Goal: Task Accomplishment & Management: Use online tool/utility

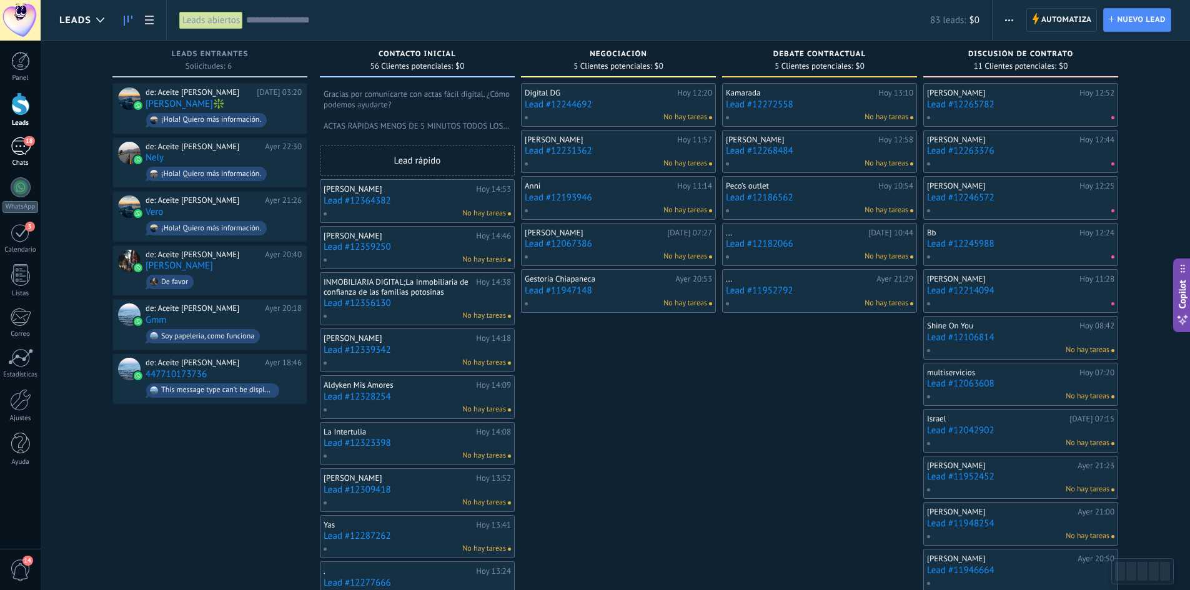
click at [16, 152] on div "18" at bounding box center [21, 146] width 20 height 18
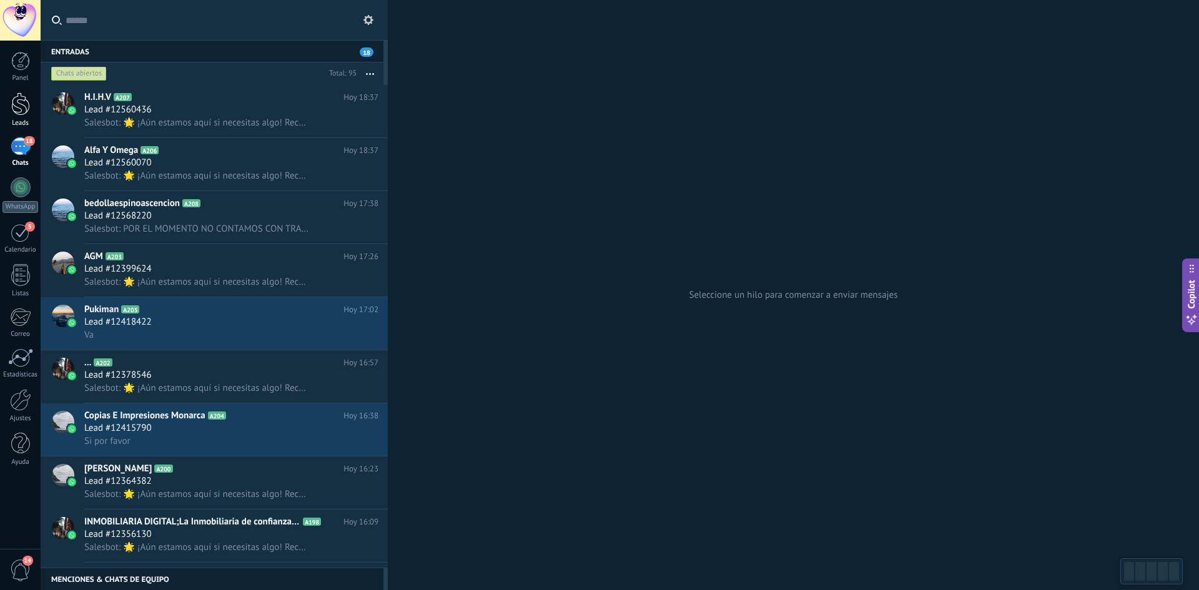
click at [24, 108] on div at bounding box center [20, 103] width 19 height 23
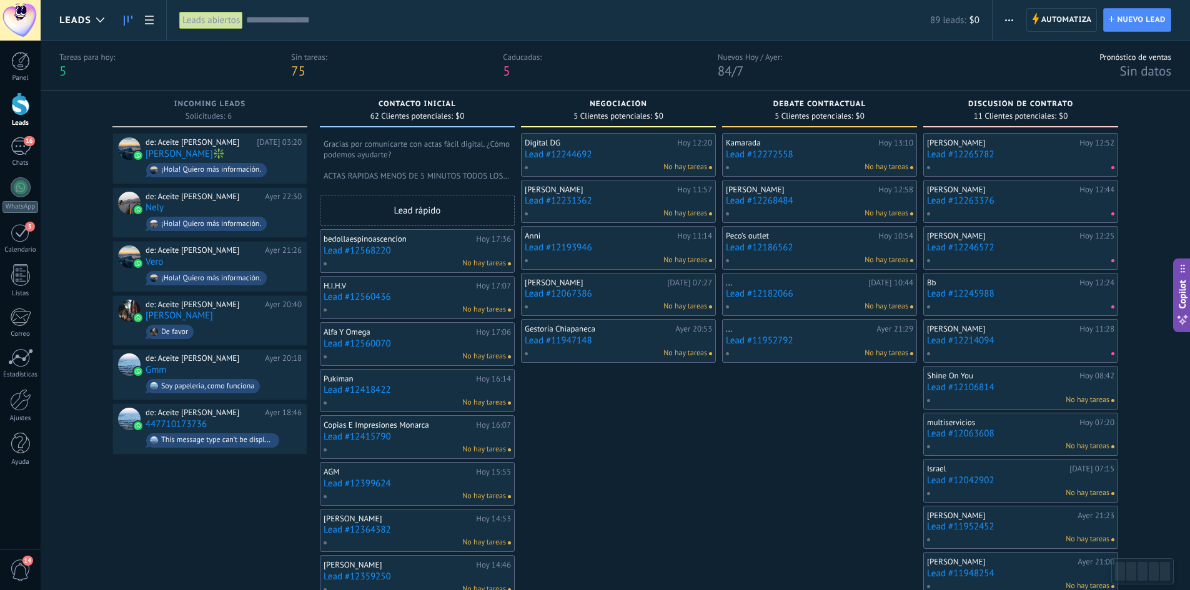
click at [1061, 17] on span "Automatiza" at bounding box center [1066, 20] width 51 height 22
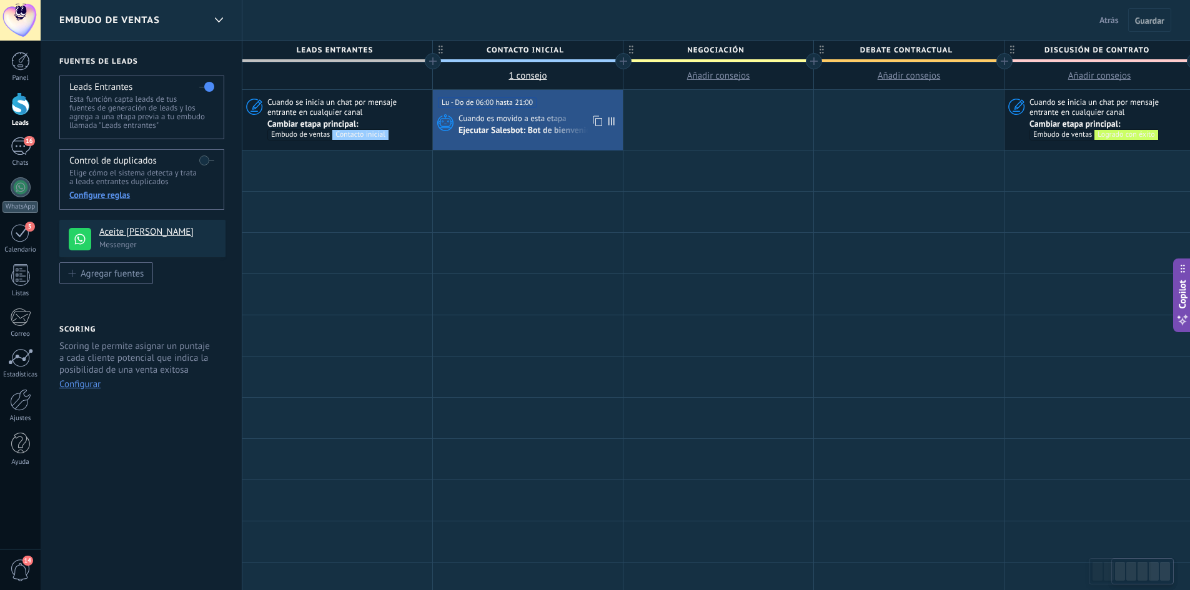
click at [522, 122] on span "Cuando es movido a esta etapa" at bounding box center [513, 118] width 110 height 11
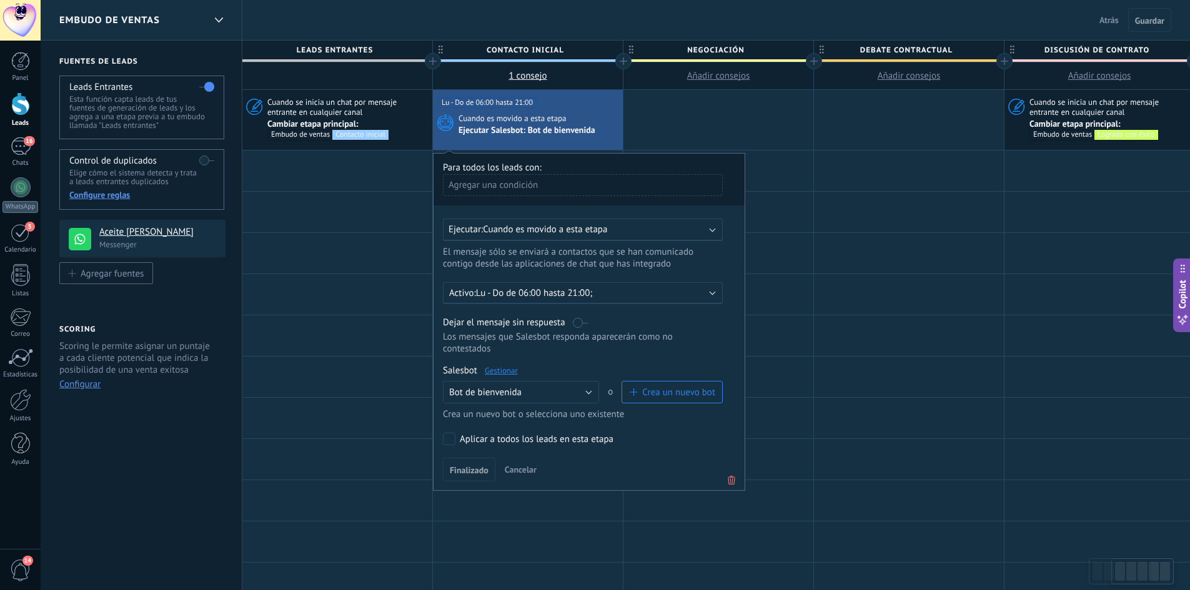
click at [515, 370] on link "Gestionar" at bounding box center [501, 370] width 33 height 11
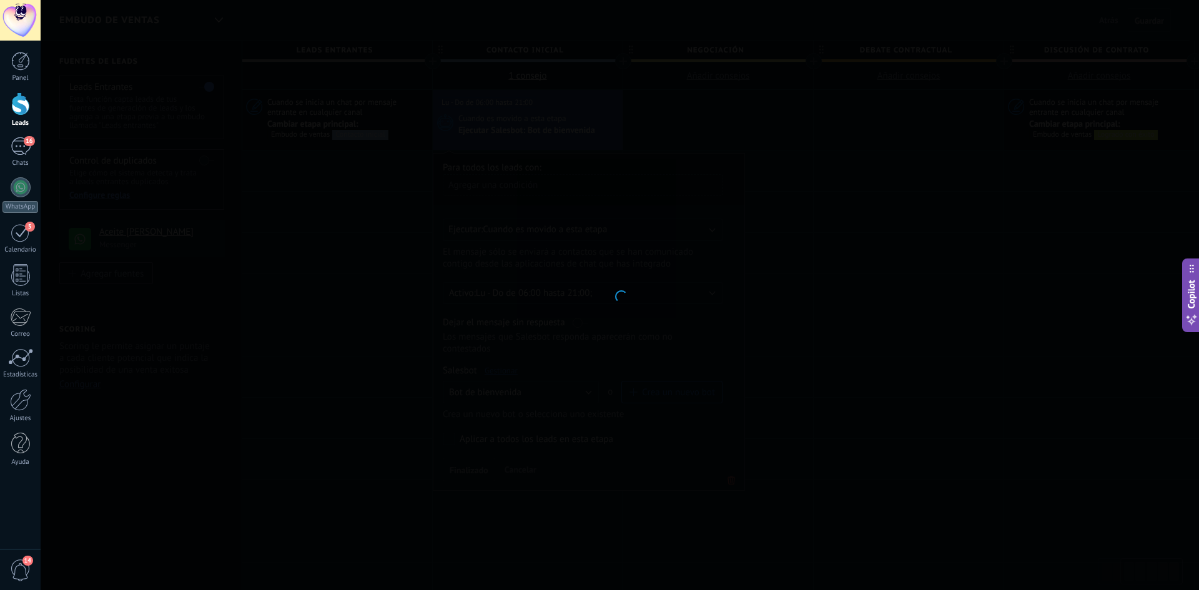
type input "**********"
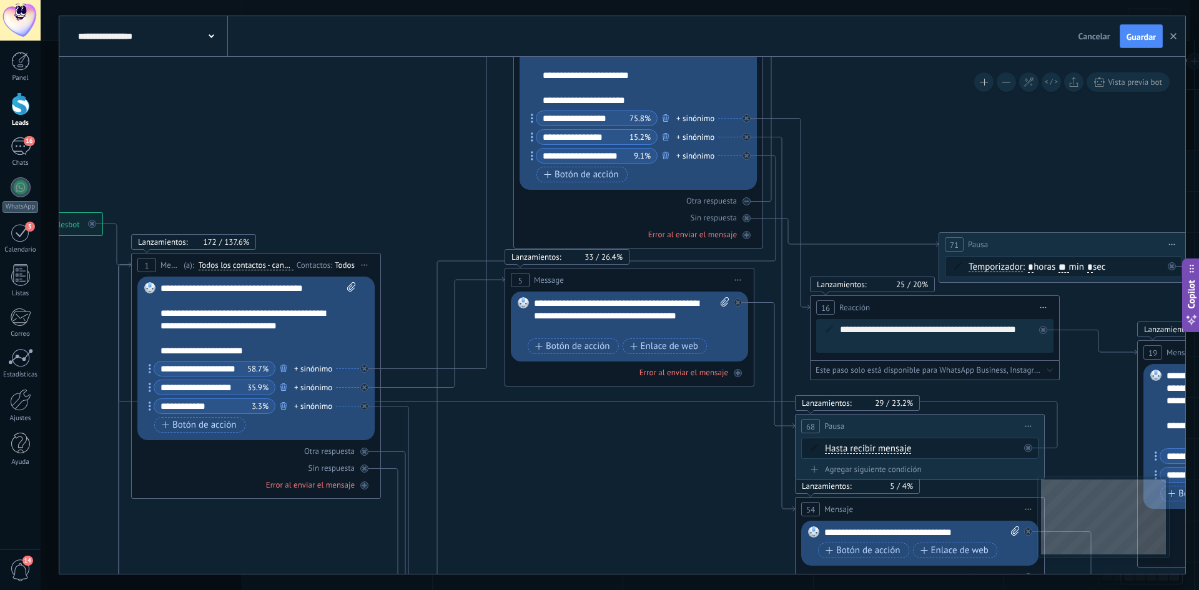
drag, startPoint x: 942, startPoint y: 368, endPoint x: 640, endPoint y: 365, distance: 302.9
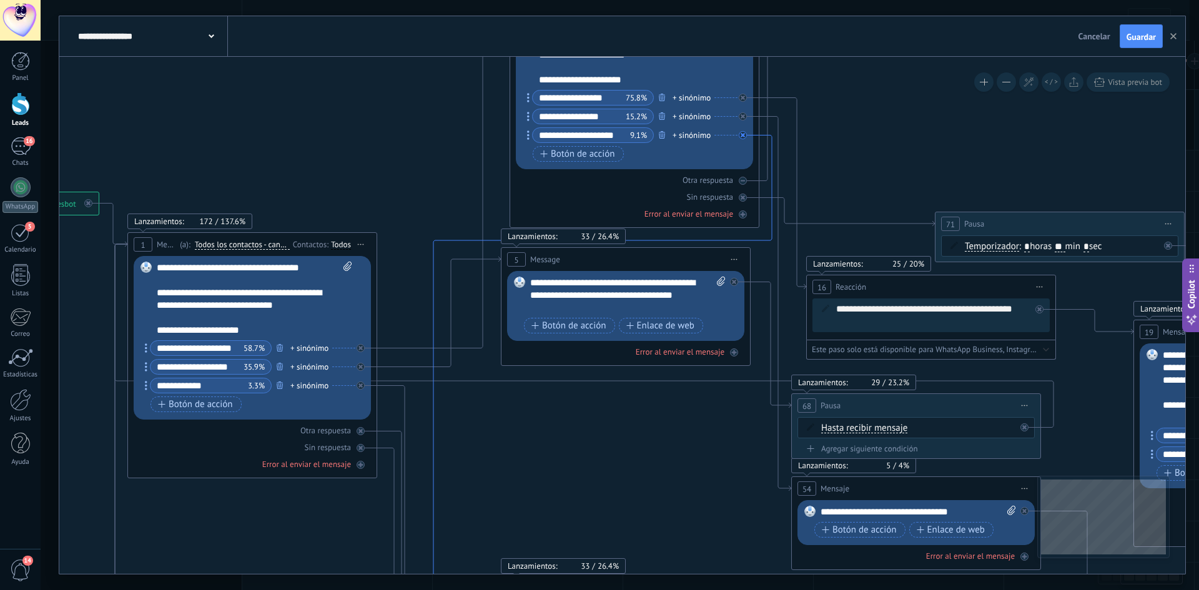
click at [756, 237] on icon at bounding box center [602, 535] width 339 height 799
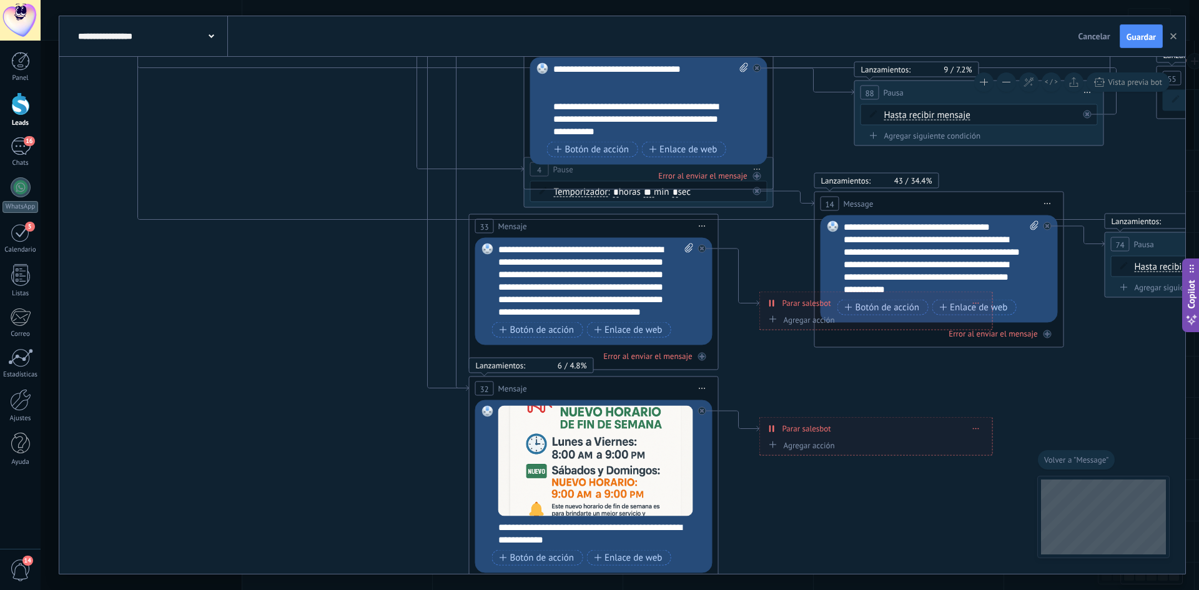
drag, startPoint x: 438, startPoint y: 260, endPoint x: 410, endPoint y: 430, distance: 172.2
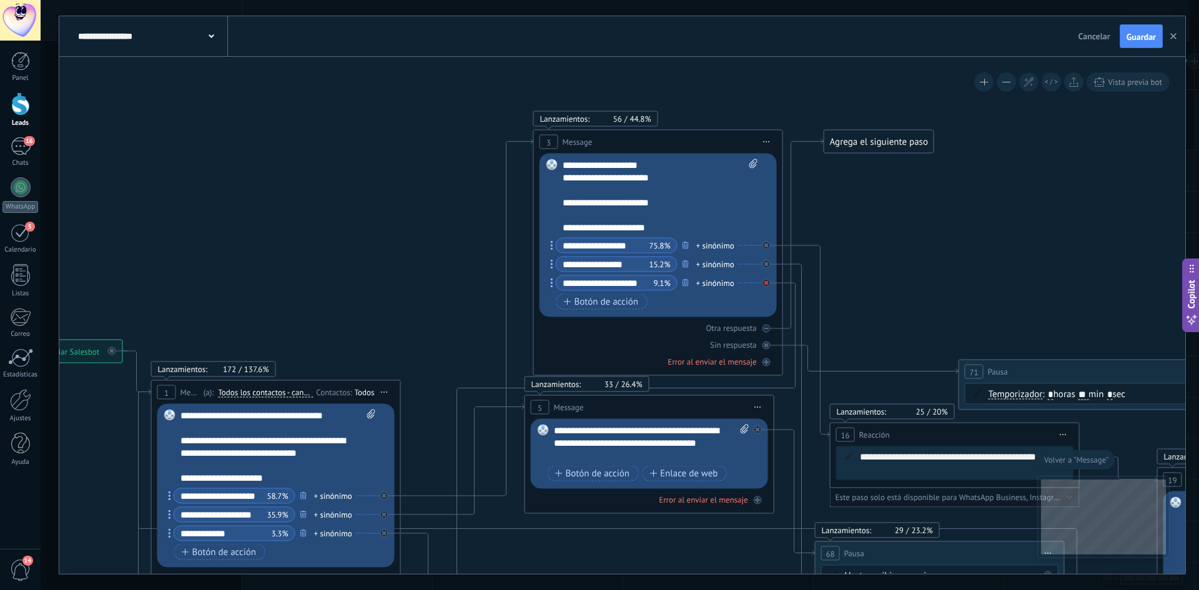
click at [763, 281] on div at bounding box center [767, 283] width 8 height 8
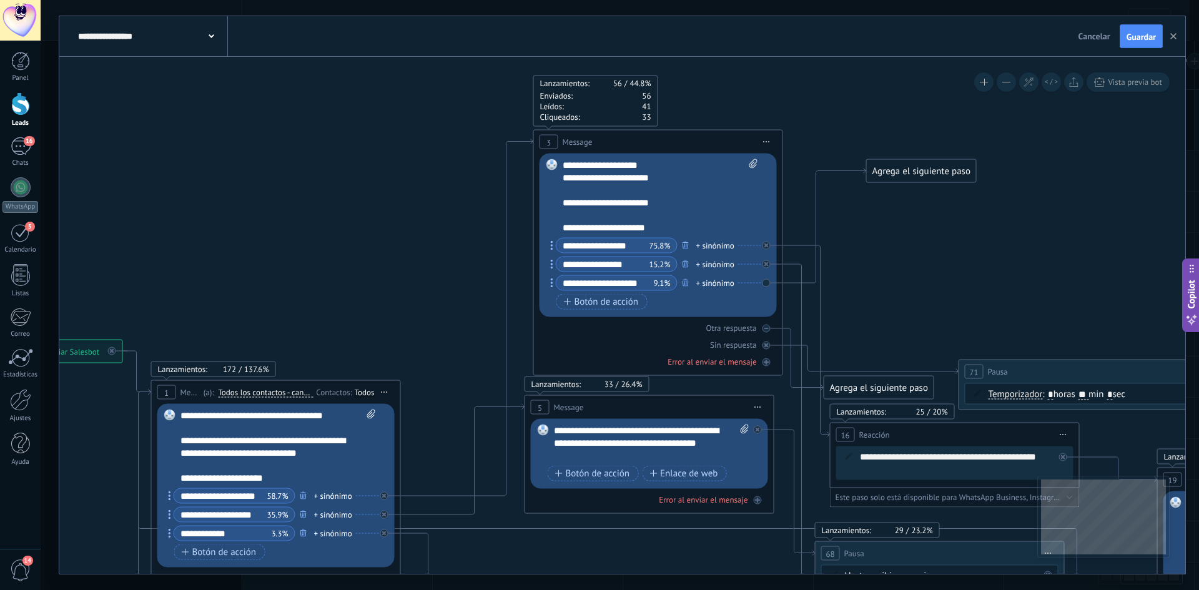
drag, startPoint x: 848, startPoint y: 257, endPoint x: 890, endPoint y: 170, distance: 96.4
click at [890, 170] on div "Agrega el siguiente paso" at bounding box center [921, 171] width 109 height 21
drag, startPoint x: 908, startPoint y: 173, endPoint x: 916, endPoint y: 171, distance: 8.3
click at [911, 173] on div "Agrega el siguiente paso" at bounding box center [921, 171] width 109 height 21
click at [910, 172] on div "Agrega el siguiente paso" at bounding box center [924, 171] width 109 height 21
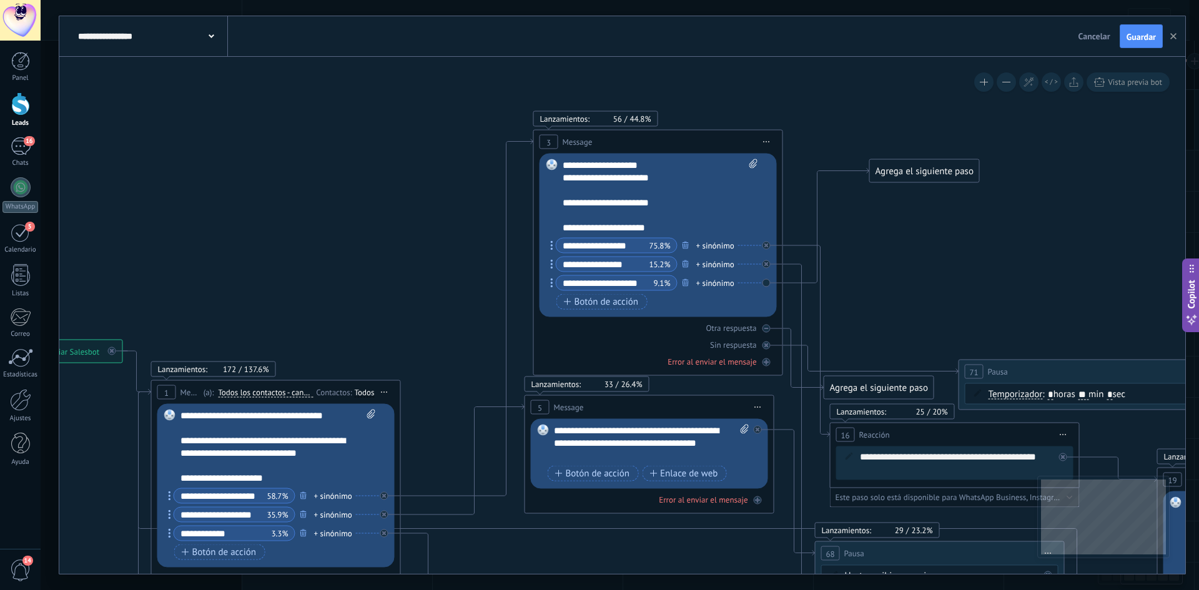
click at [911, 171] on div "Agrega el siguiente paso" at bounding box center [924, 171] width 109 height 21
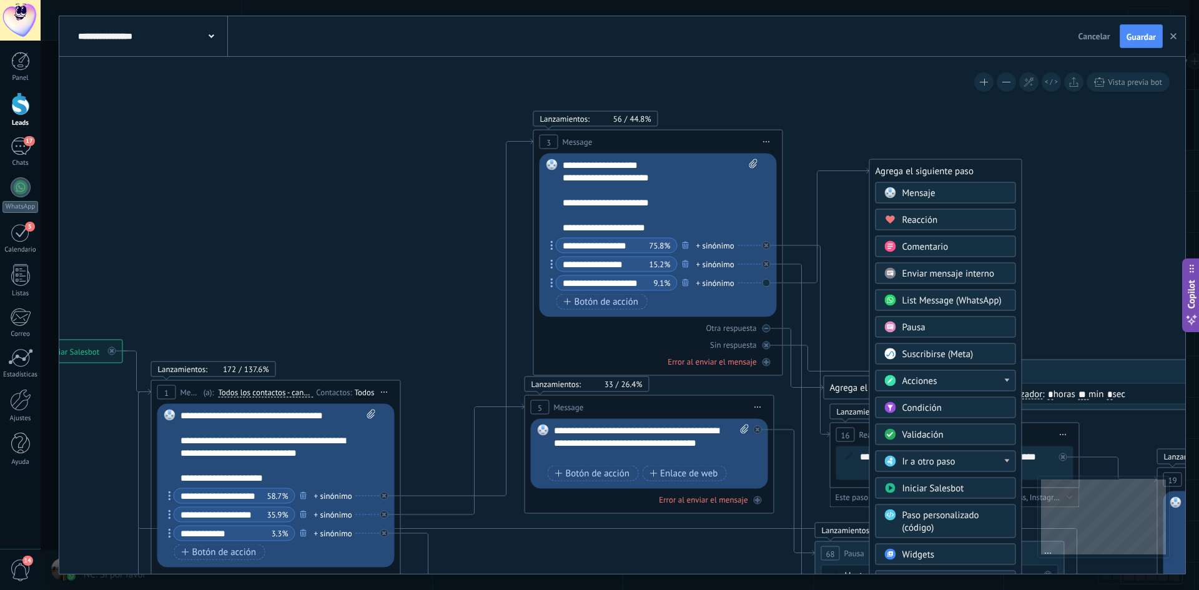
click at [932, 192] on span "Mensaje" at bounding box center [918, 193] width 33 height 12
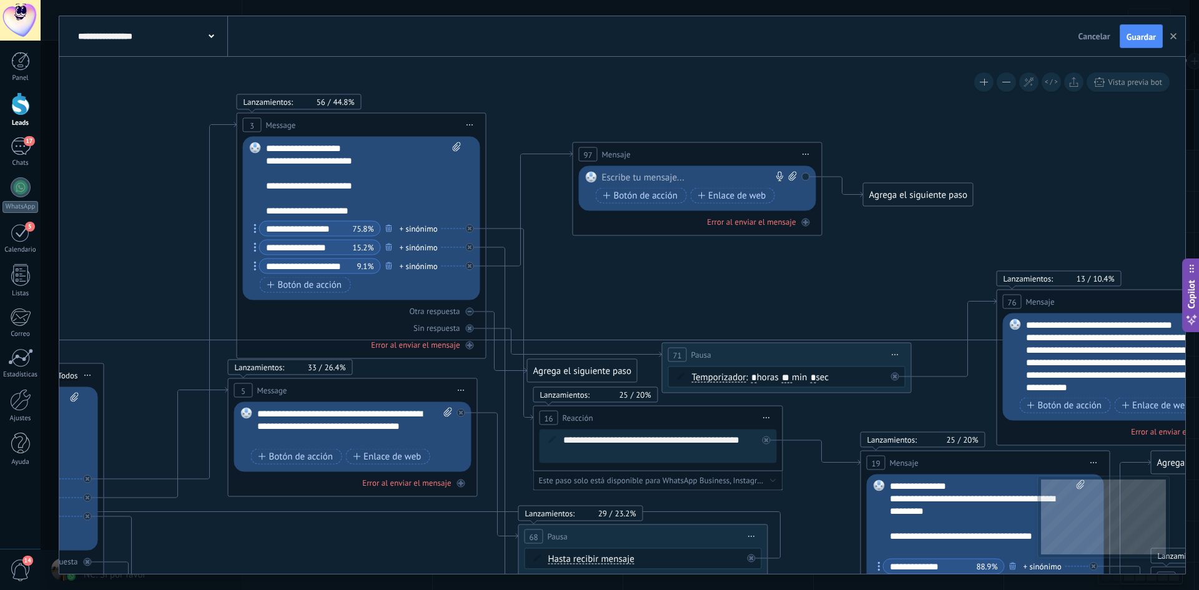
drag, startPoint x: 612, startPoint y: 289, endPoint x: 972, endPoint y: 111, distance: 401.4
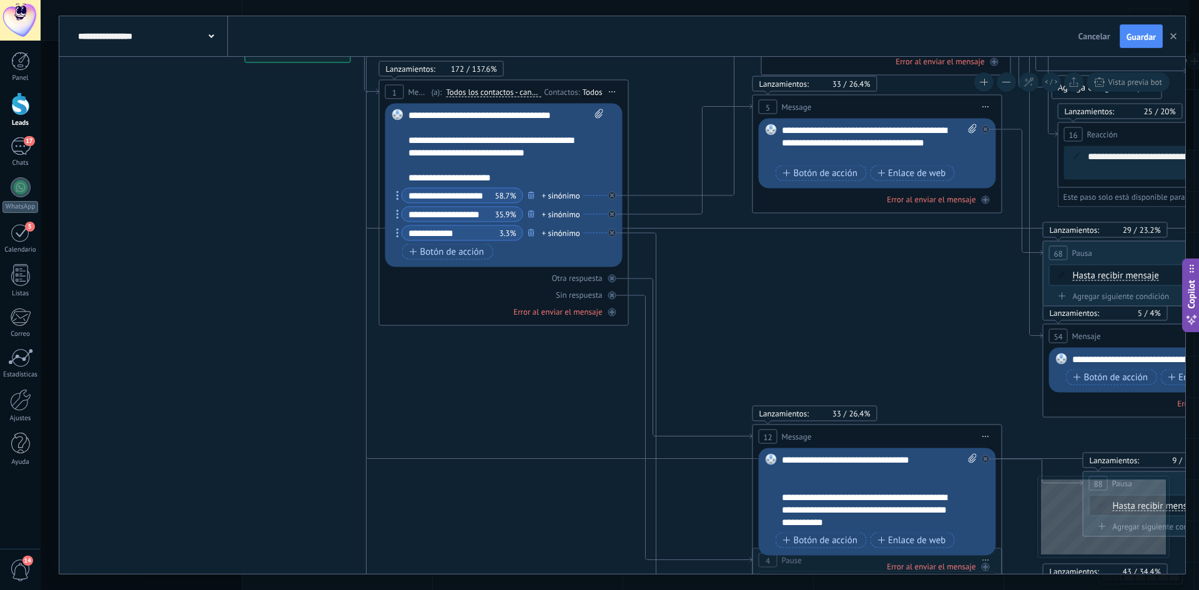
drag, startPoint x: 643, startPoint y: 380, endPoint x: 781, endPoint y: 127, distance: 289.0
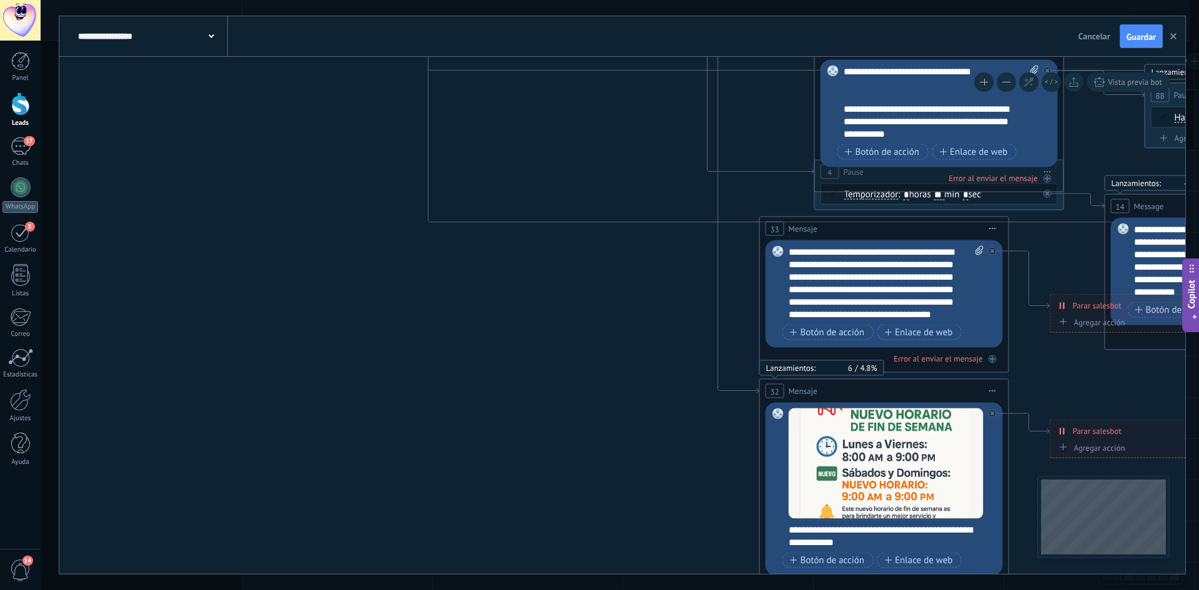
drag, startPoint x: 621, startPoint y: 307, endPoint x: 499, endPoint y: 67, distance: 269.0
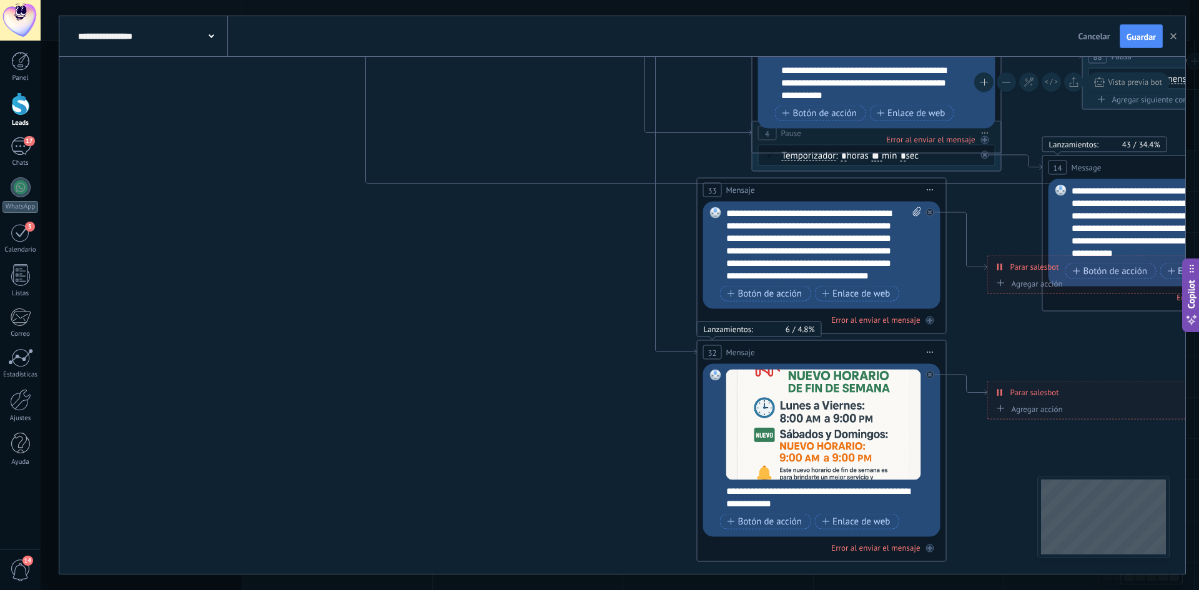
click at [876, 505] on div "**********" at bounding box center [829, 497] width 207 height 25
copy div "**********"
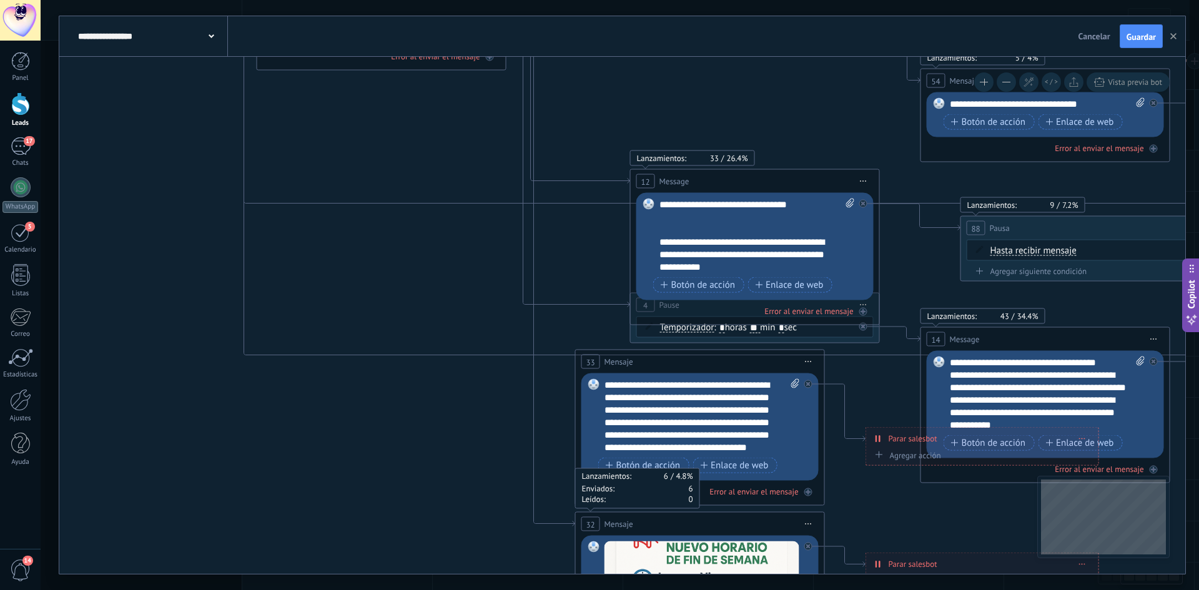
drag, startPoint x: 1039, startPoint y: 327, endPoint x: 558, endPoint y: 556, distance: 532.7
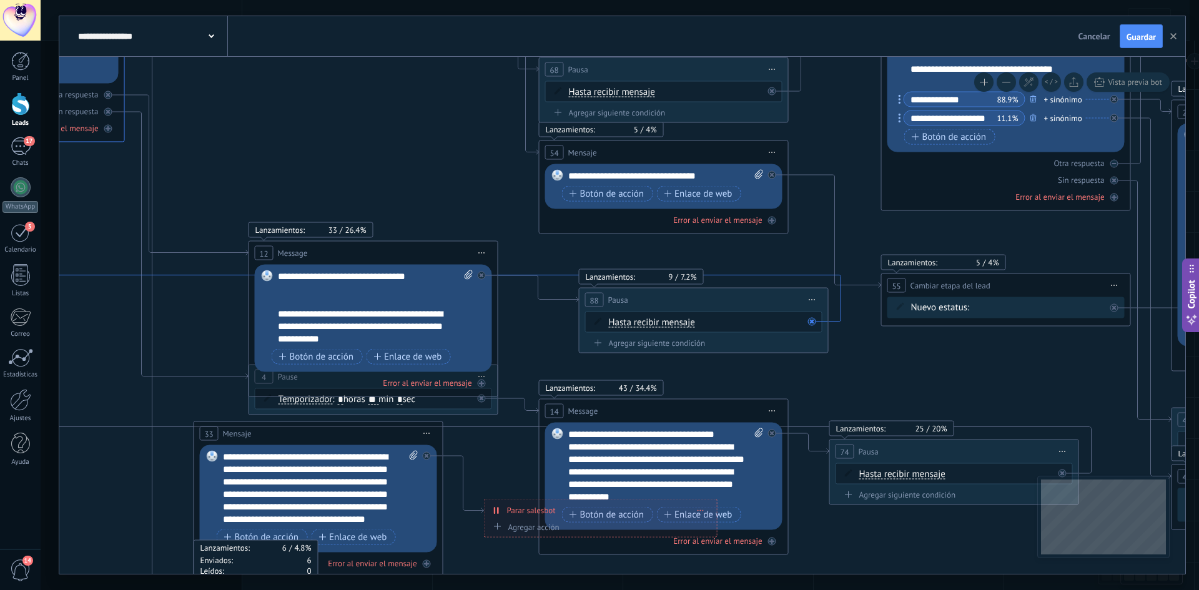
drag, startPoint x: 843, startPoint y: 307, endPoint x: 705, endPoint y: 498, distance: 235.9
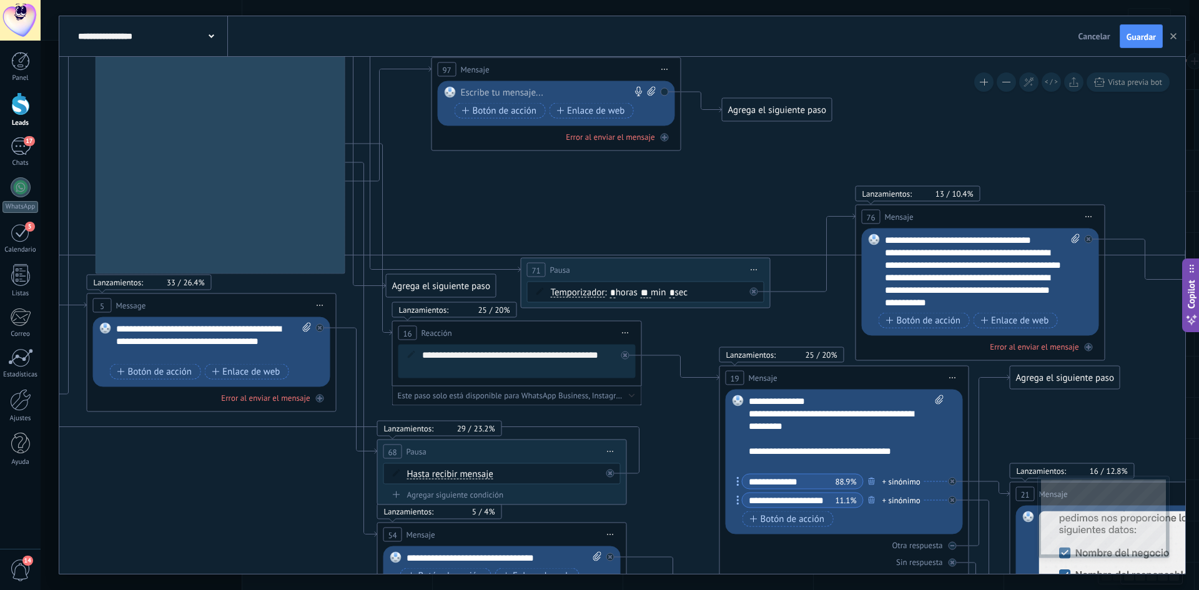
drag, startPoint x: 671, startPoint y: 504, endPoint x: 728, endPoint y: 508, distance: 57.0
click at [687, 590] on html ".abecls-1,.abecls-2{fill-rule:evenodd}.abecls-2{fill:#fff} .abhcls-1{fill:none}…" at bounding box center [599, 295] width 1199 height 590
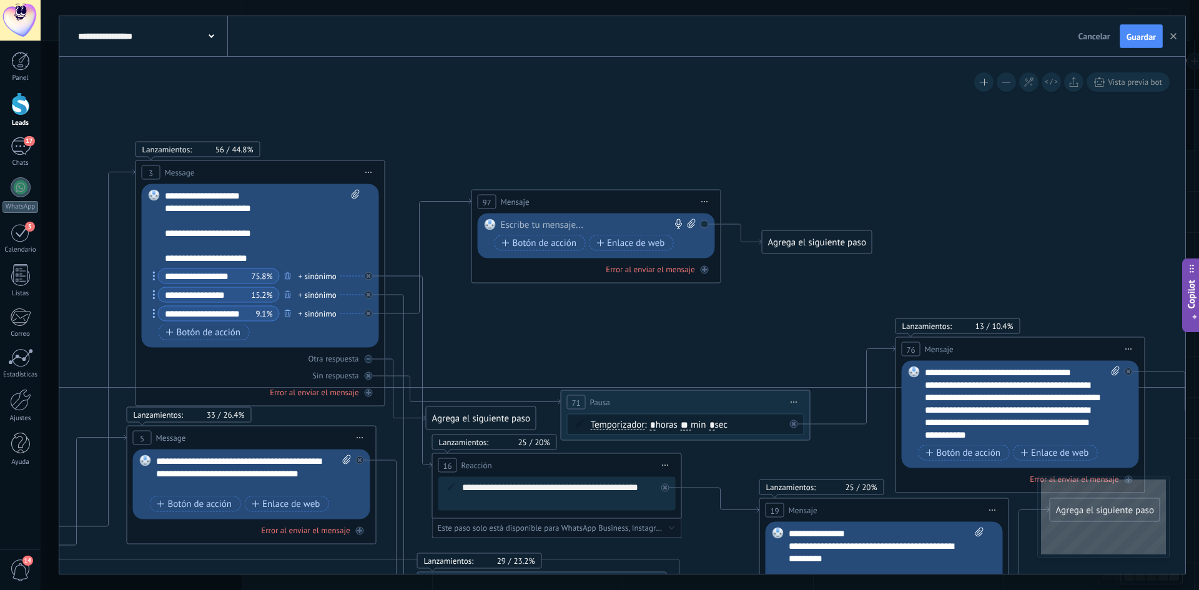
drag, startPoint x: 652, startPoint y: 324, endPoint x: 763, endPoint y: 365, distance: 118.2
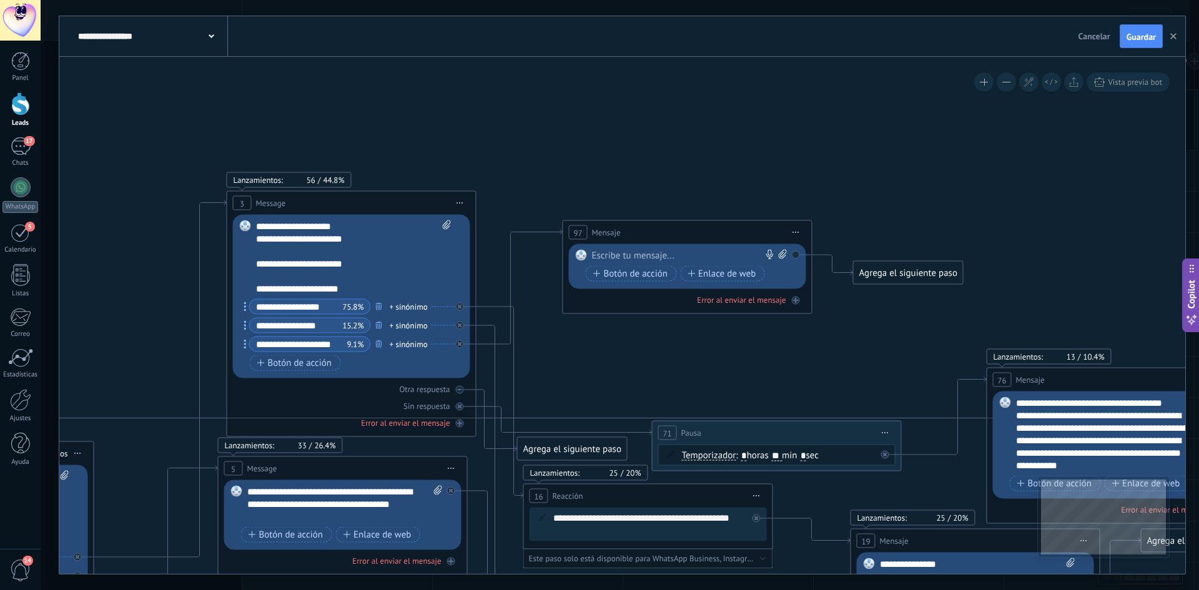
click at [637, 259] on div at bounding box center [684, 256] width 185 height 12
paste div
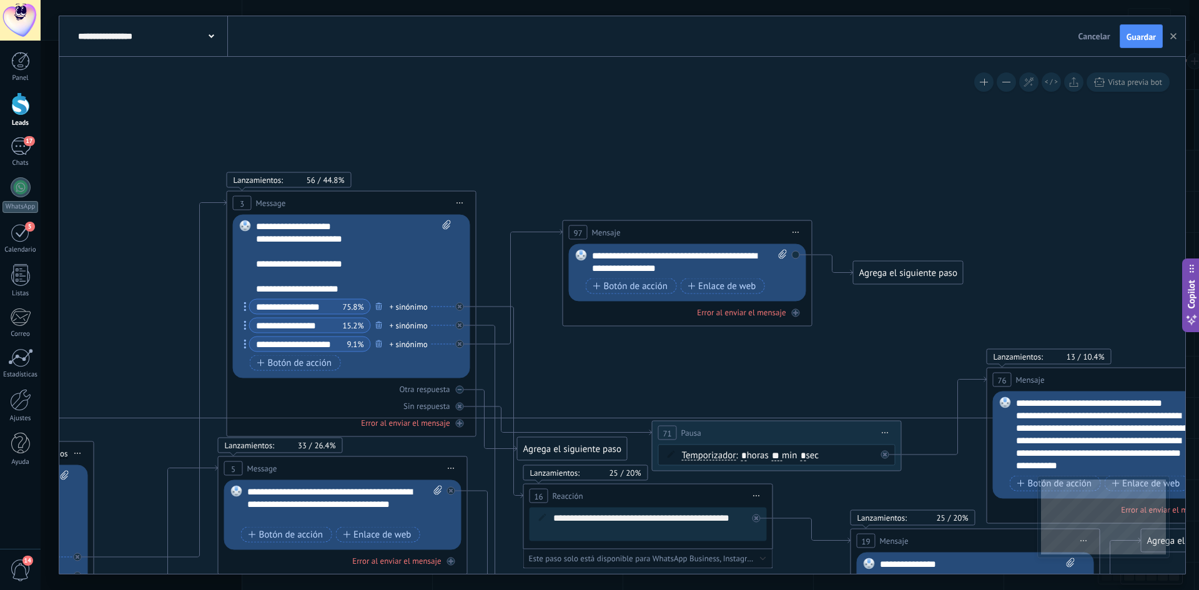
click at [779, 255] on icon at bounding box center [783, 254] width 8 height 9
click input "Subir" at bounding box center [0, 0] width 0 height 0
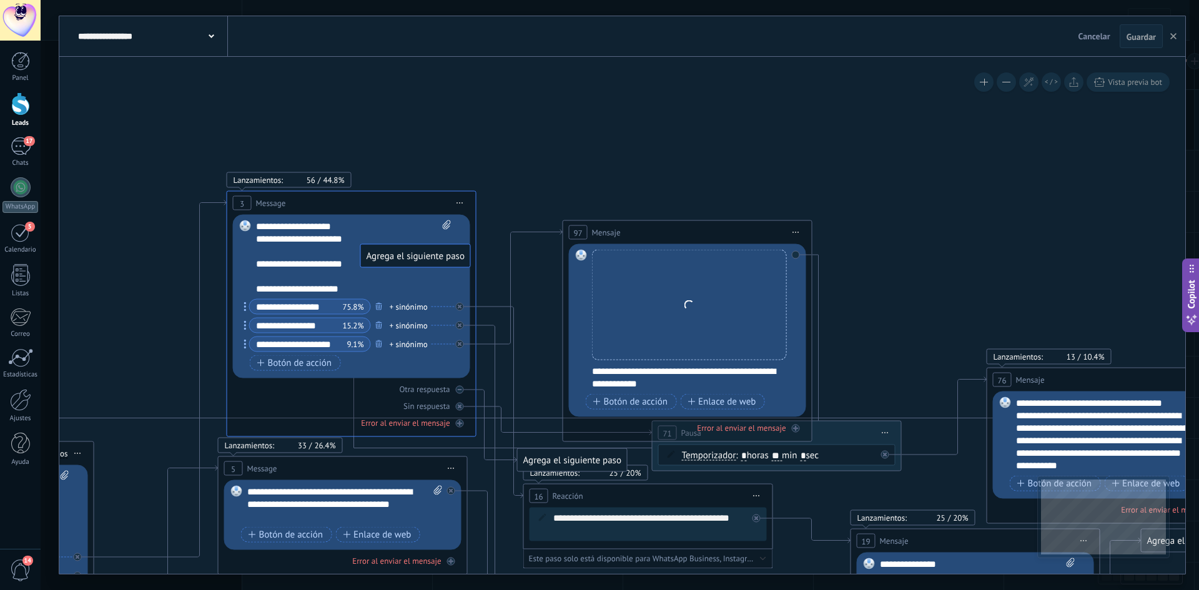
drag, startPoint x: 895, startPoint y: 272, endPoint x: 402, endPoint y: 255, distance: 493.1
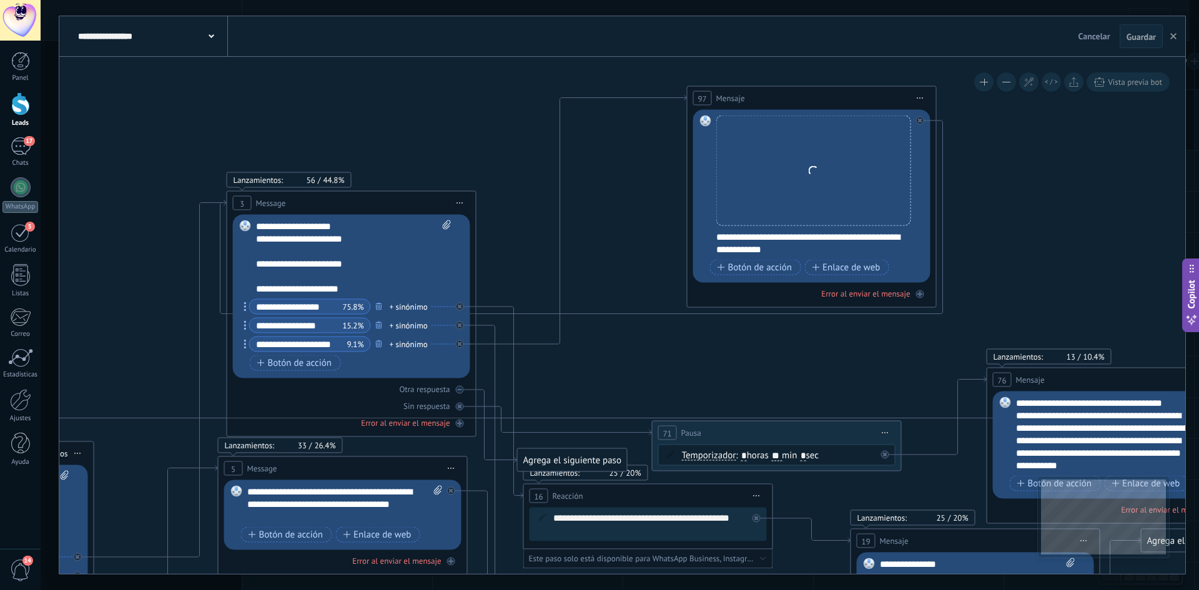
drag, startPoint x: 753, startPoint y: 236, endPoint x: 877, endPoint y: 102, distance: 183.0
click at [877, 102] on div "97 Mensaje ******* (a): Todos los contactos - canales seleccionados Todos los c…" at bounding box center [812, 98] width 249 height 23
click at [1137, 32] on span "Guardar" at bounding box center [1141, 36] width 29 height 9
drag, startPoint x: 832, startPoint y: 184, endPoint x: 890, endPoint y: 204, distance: 61.2
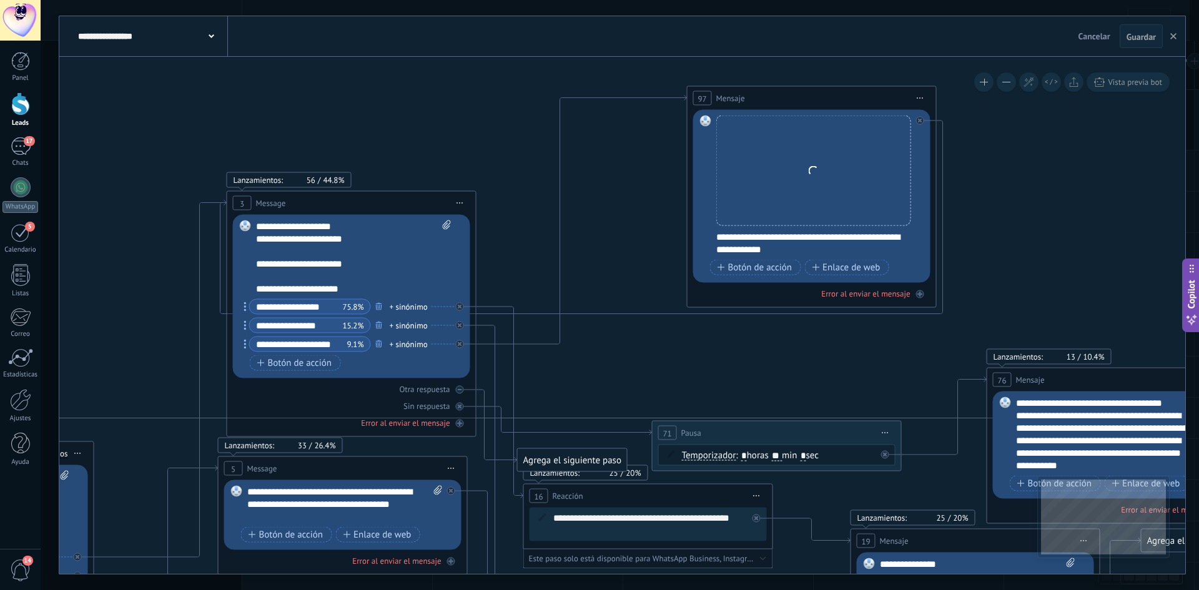
click at [819, 229] on div "**********" at bounding box center [813, 197] width 195 height 163
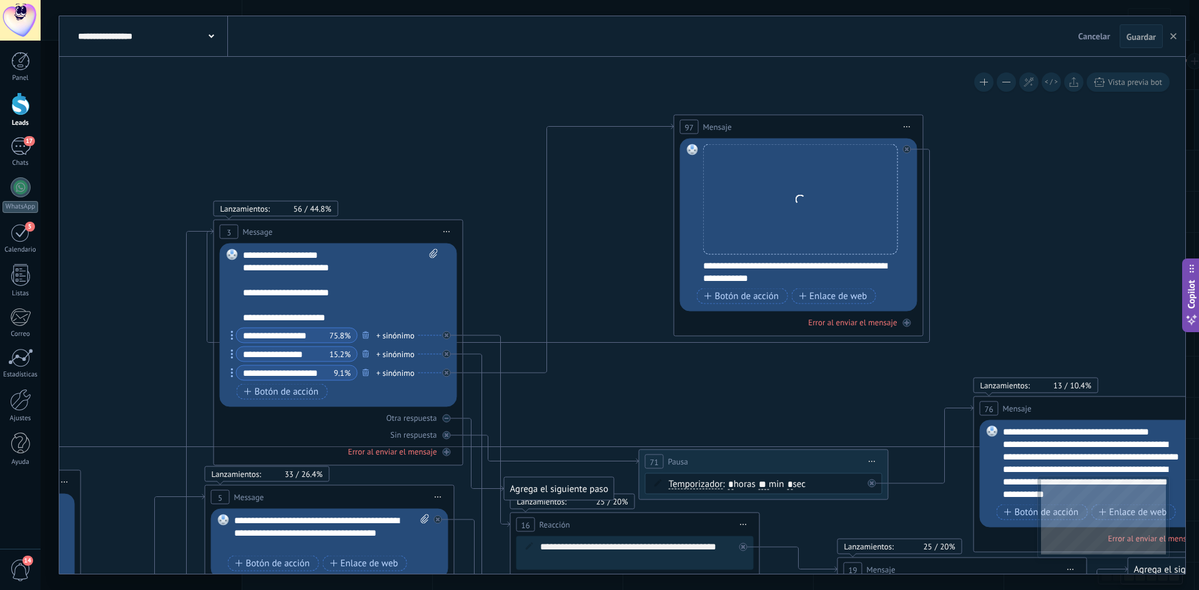
drag, startPoint x: 1005, startPoint y: 211, endPoint x: 980, endPoint y: 222, distance: 27.4
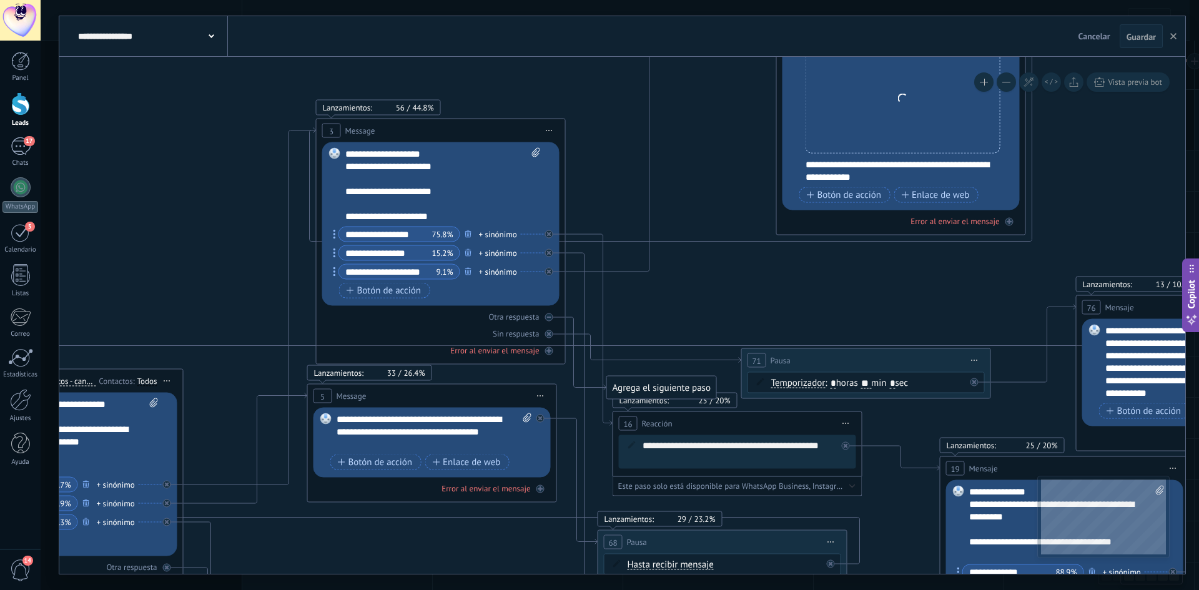
drag, startPoint x: 763, startPoint y: 342, endPoint x: 874, endPoint y: 258, distance: 139.5
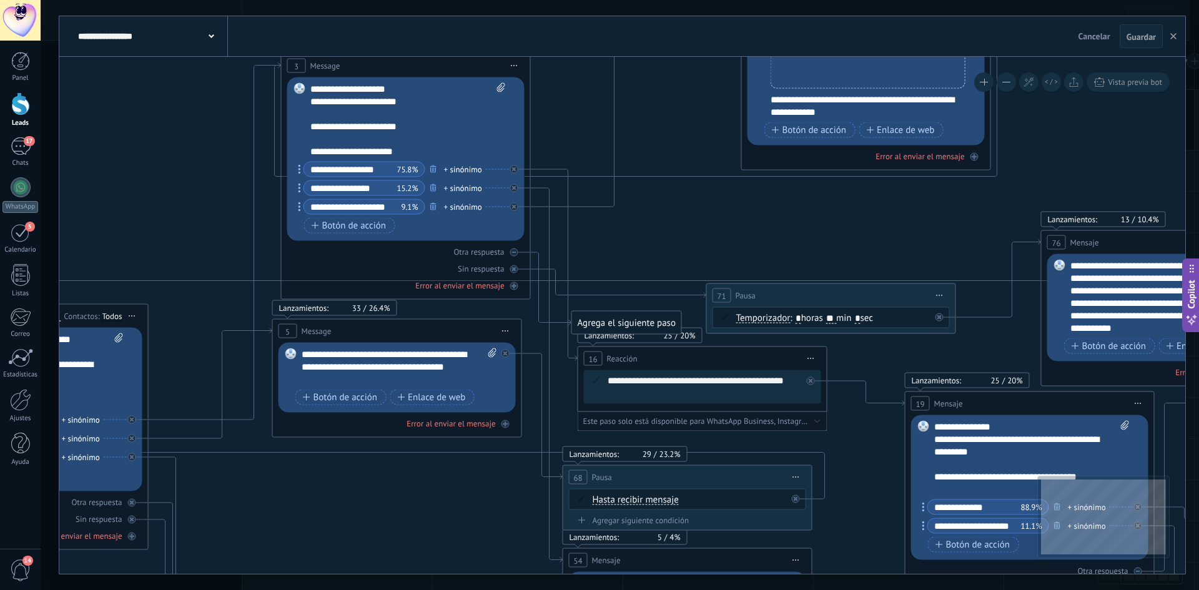
drag, startPoint x: 887, startPoint y: 284, endPoint x: 852, endPoint y: 219, distance: 73.8
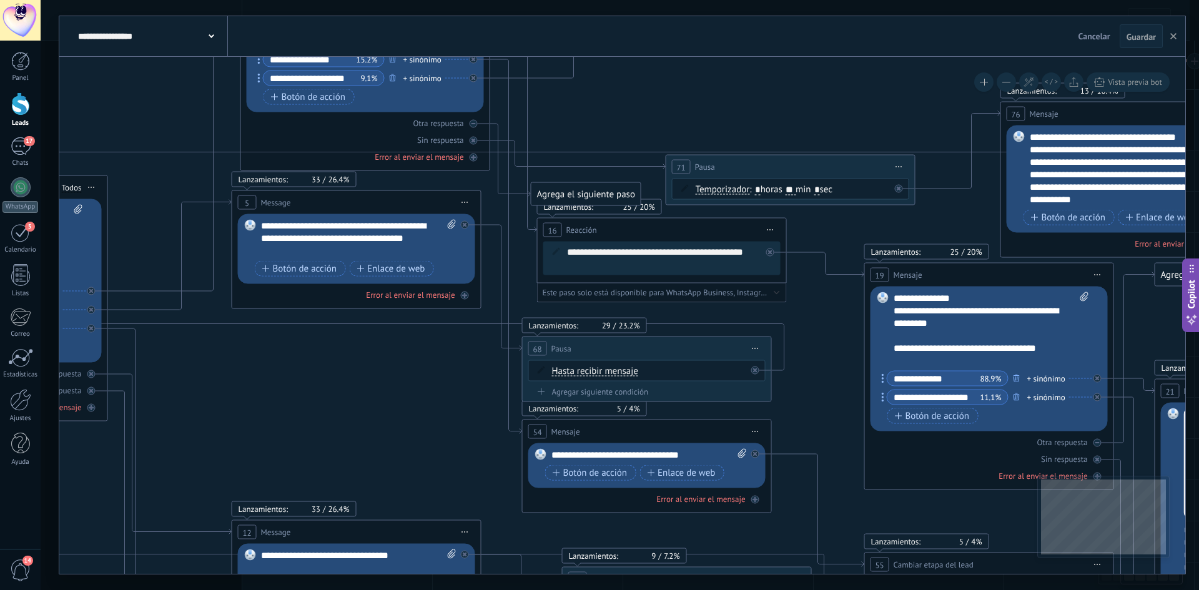
drag, startPoint x: 926, startPoint y: 211, endPoint x: 888, endPoint y: 103, distance: 114.6
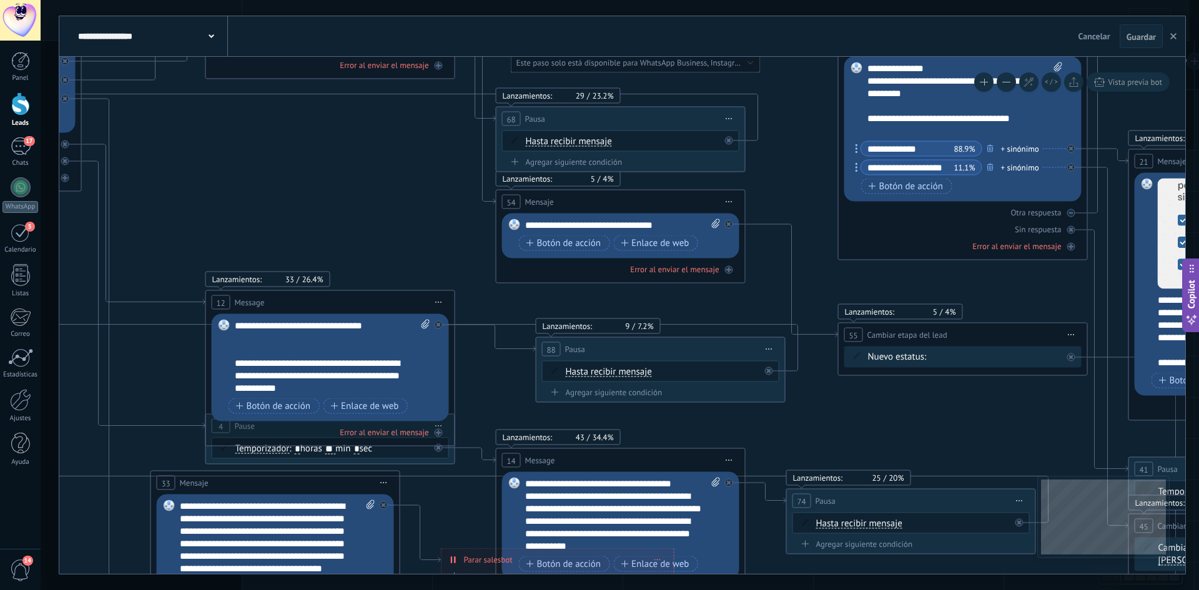
drag, startPoint x: 828, startPoint y: 350, endPoint x: 809, endPoint y: 144, distance: 207.5
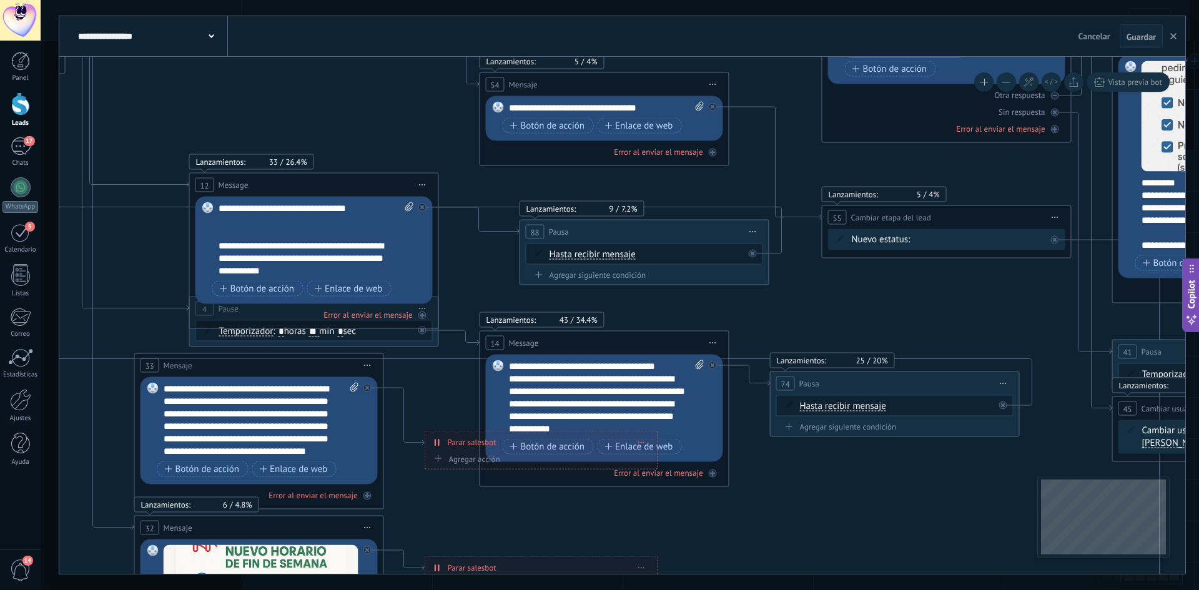
drag, startPoint x: 835, startPoint y: 363, endPoint x: 819, endPoint y: 245, distance: 119.7
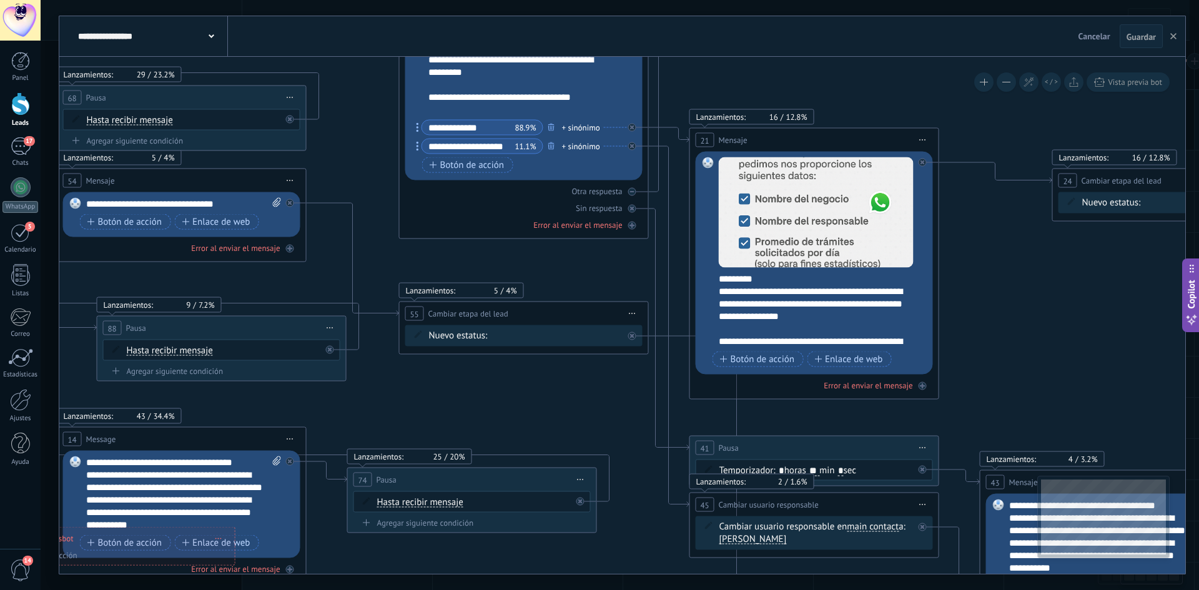
drag, startPoint x: 849, startPoint y: 330, endPoint x: 422, endPoint y: 408, distance: 434.9
click at [420, 419] on icon at bounding box center [871, 201] width 3850 height 1889
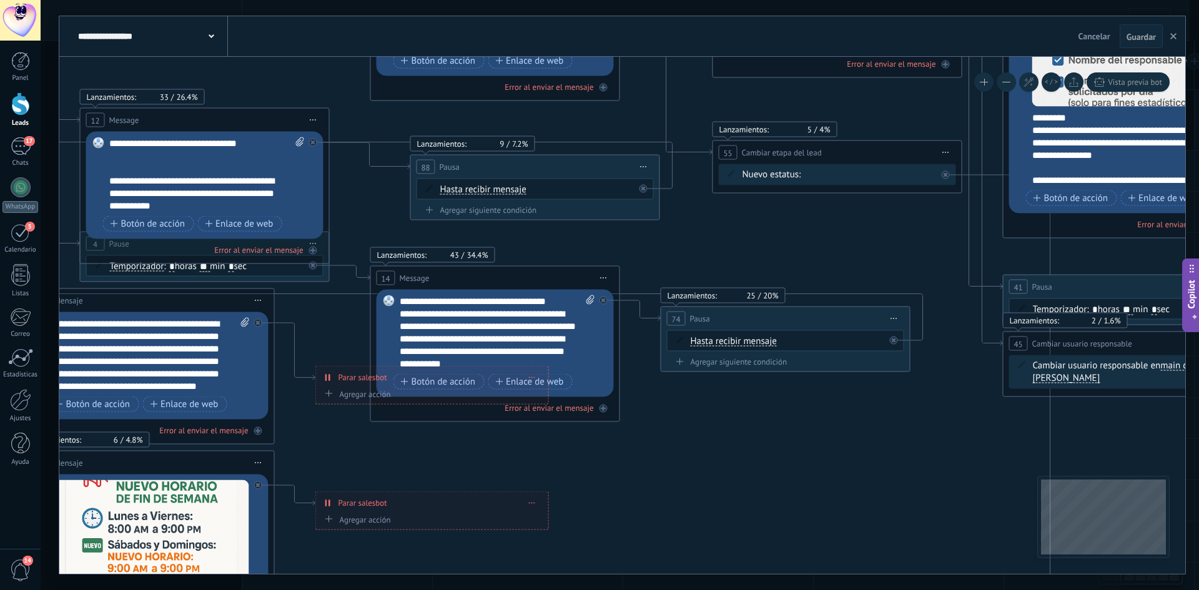
drag, startPoint x: 440, startPoint y: 385, endPoint x: 833, endPoint y: 225, distance: 423.6
click at [833, 225] on icon at bounding box center [1185, 40] width 3850 height 1889
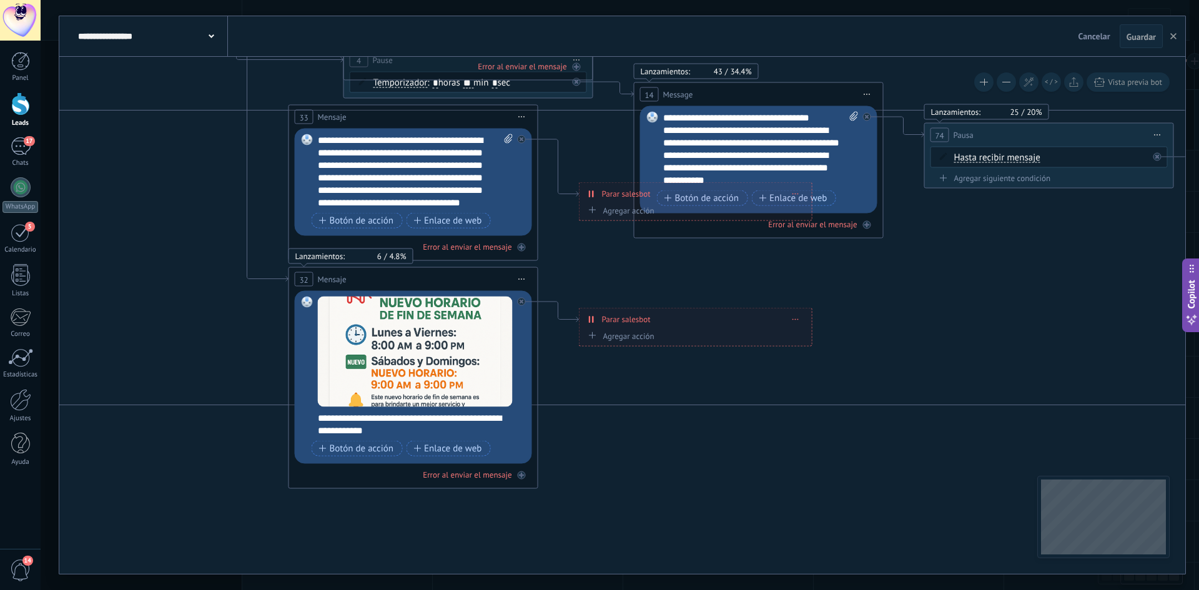
drag, startPoint x: 556, startPoint y: 424, endPoint x: 741, endPoint y: 245, distance: 257.1
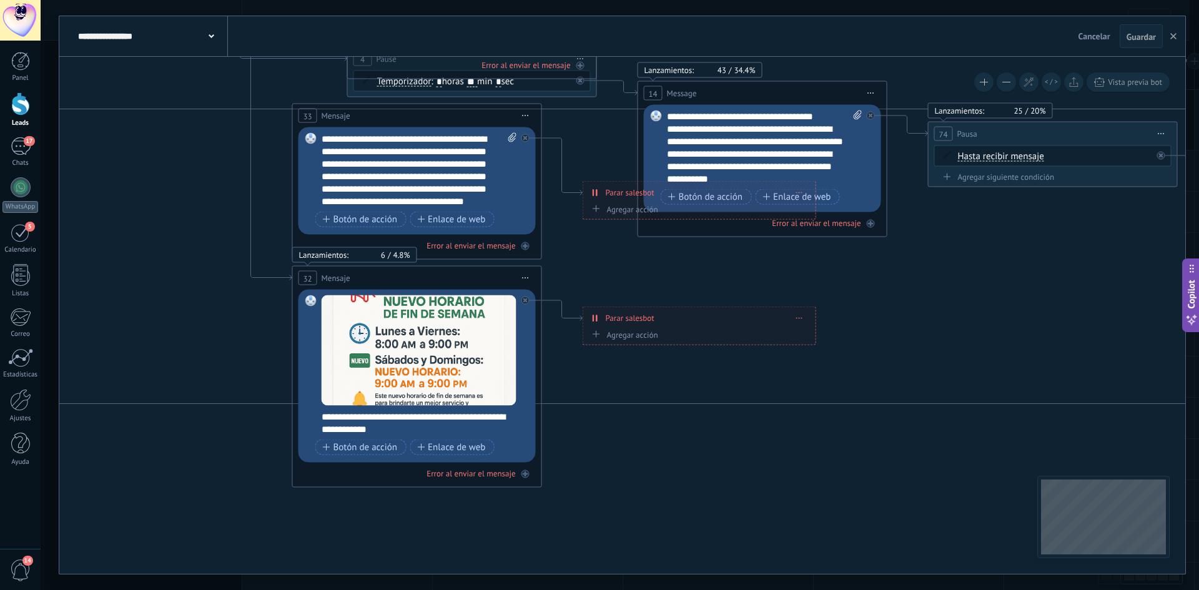
click at [637, 319] on span "Parar salesbot" at bounding box center [630, 318] width 49 height 12
click at [809, 315] on div "**********" at bounding box center [699, 318] width 232 height 22
click at [804, 317] on div "**********" at bounding box center [699, 318] width 232 height 22
click at [800, 318] on icon at bounding box center [799, 317] width 6 height 1
click at [808, 341] on div "Borrar" at bounding box center [823, 335] width 56 height 21
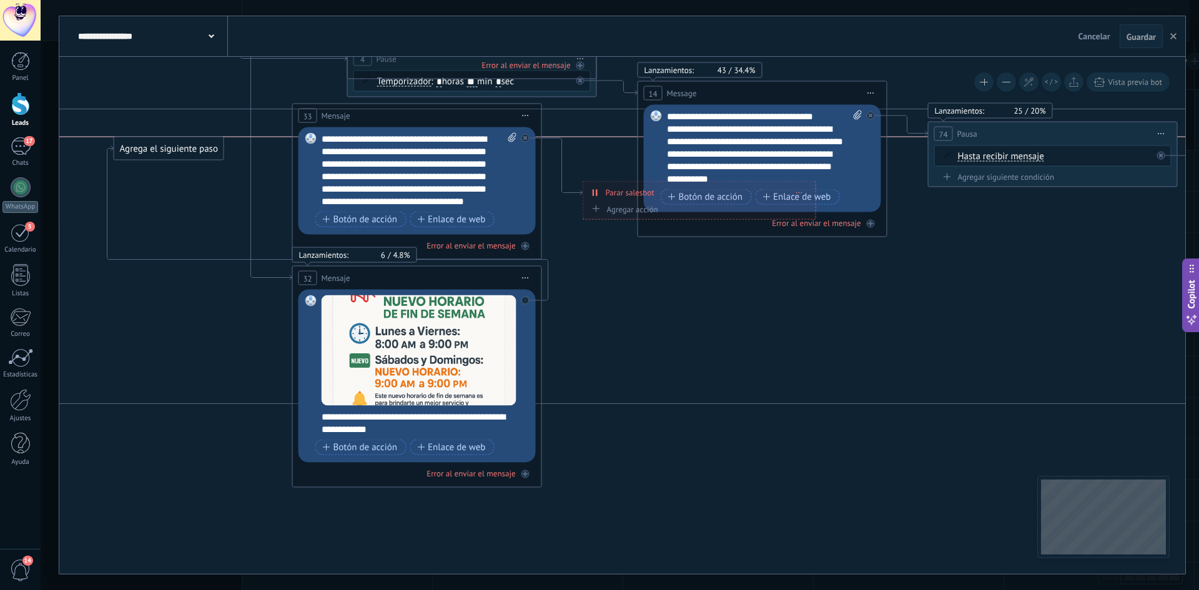
drag, startPoint x: 654, startPoint y: 314, endPoint x: 185, endPoint y: 141, distance: 500.1
click at [185, 141] on div "Agrega el siguiente paso" at bounding box center [168, 149] width 109 height 21
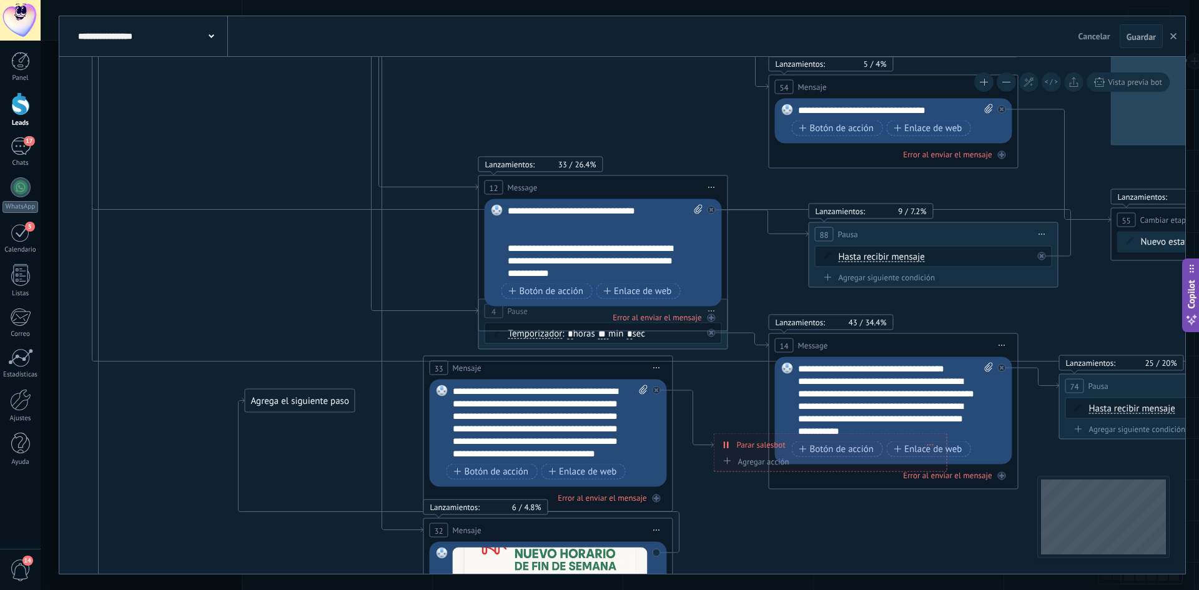
drag, startPoint x: 200, startPoint y: 205, endPoint x: 389, endPoint y: 488, distance: 340.9
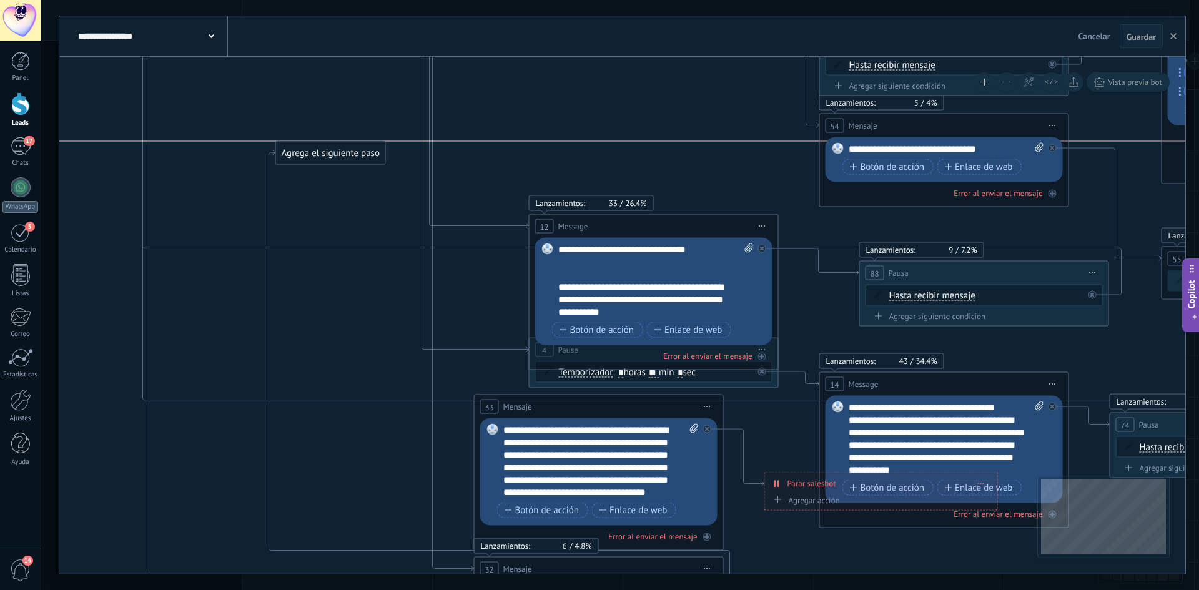
drag, startPoint x: 371, startPoint y: 442, endPoint x: 357, endPoint y: 140, distance: 302.0
click at [357, 143] on div "Agrega el siguiente paso" at bounding box center [330, 153] width 109 height 21
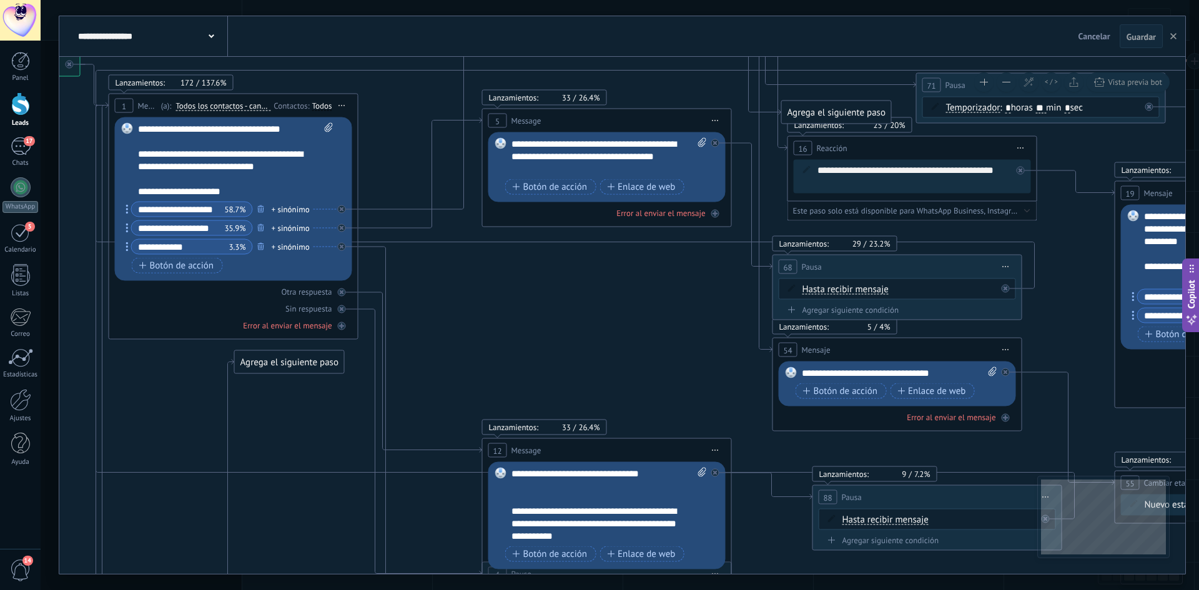
drag, startPoint x: 372, startPoint y: 201, endPoint x: 347, endPoint y: 405, distance: 205.7
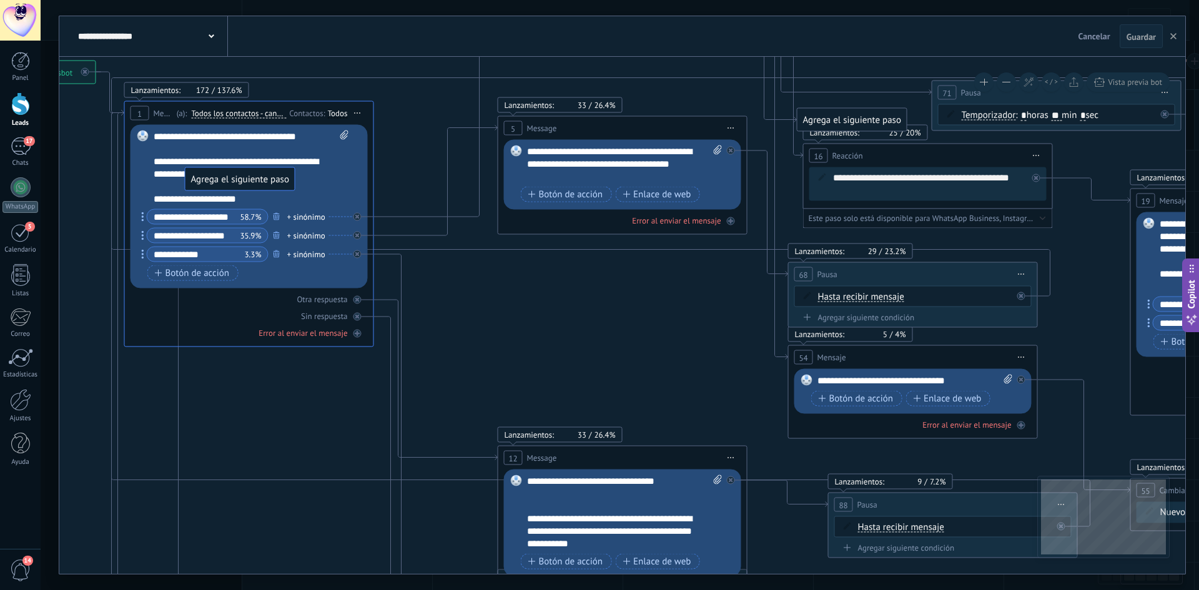
drag, startPoint x: 326, startPoint y: 365, endPoint x: 261, endPoint y: 174, distance: 201.3
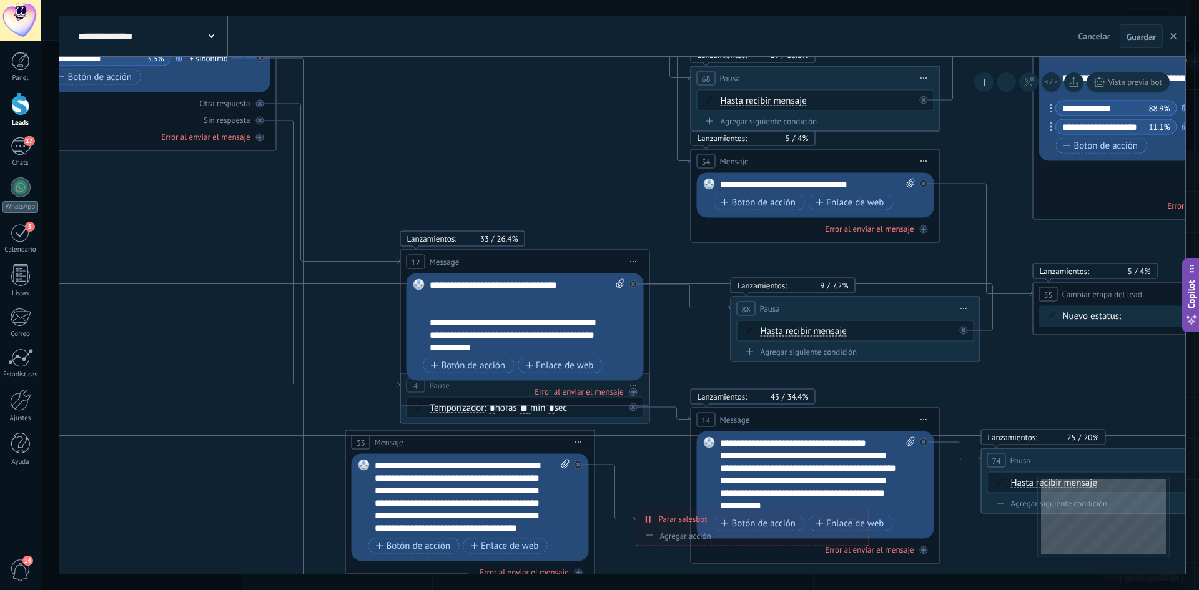
drag, startPoint x: 552, startPoint y: 316, endPoint x: 452, endPoint y: 148, distance: 195.8
drag, startPoint x: 641, startPoint y: 231, endPoint x: 515, endPoint y: 126, distance: 164.6
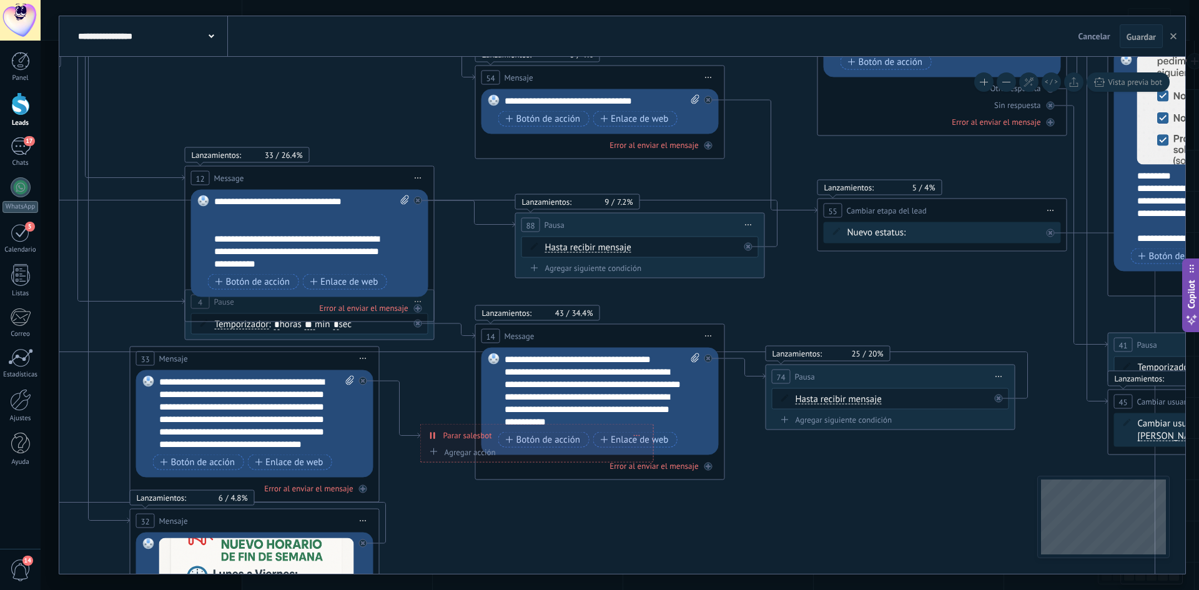
drag, startPoint x: 530, startPoint y: 132, endPoint x: 553, endPoint y: 164, distance: 39.4
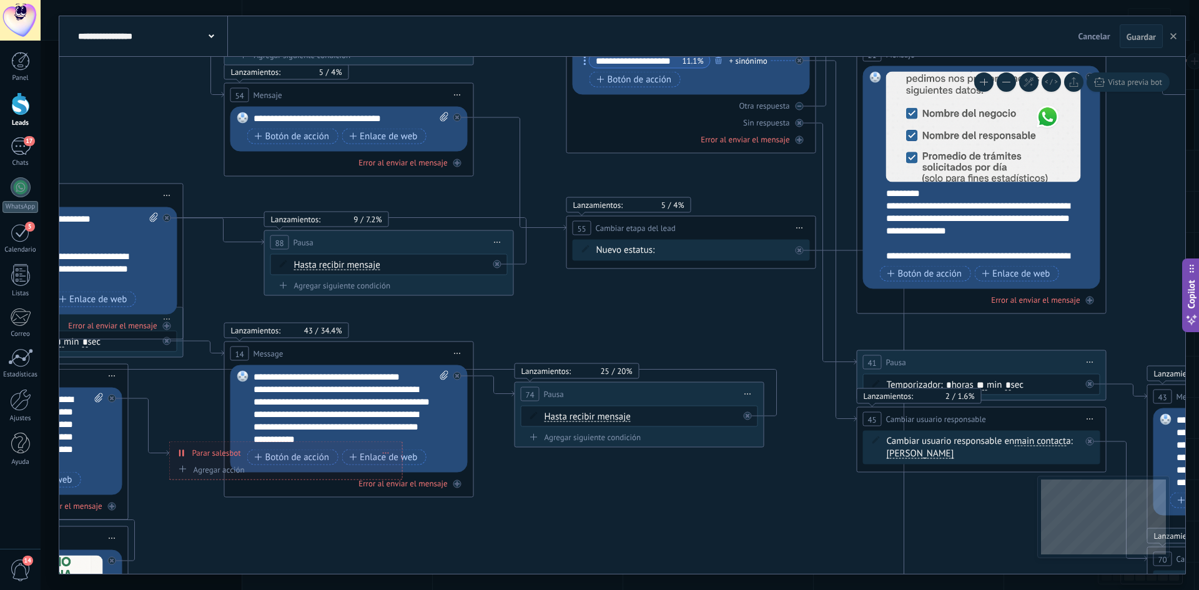
drag, startPoint x: 814, startPoint y: 512, endPoint x: 557, endPoint y: 512, distance: 256.7
click at [536, 530] on icon at bounding box center [1039, 77] width 3850 height 1812
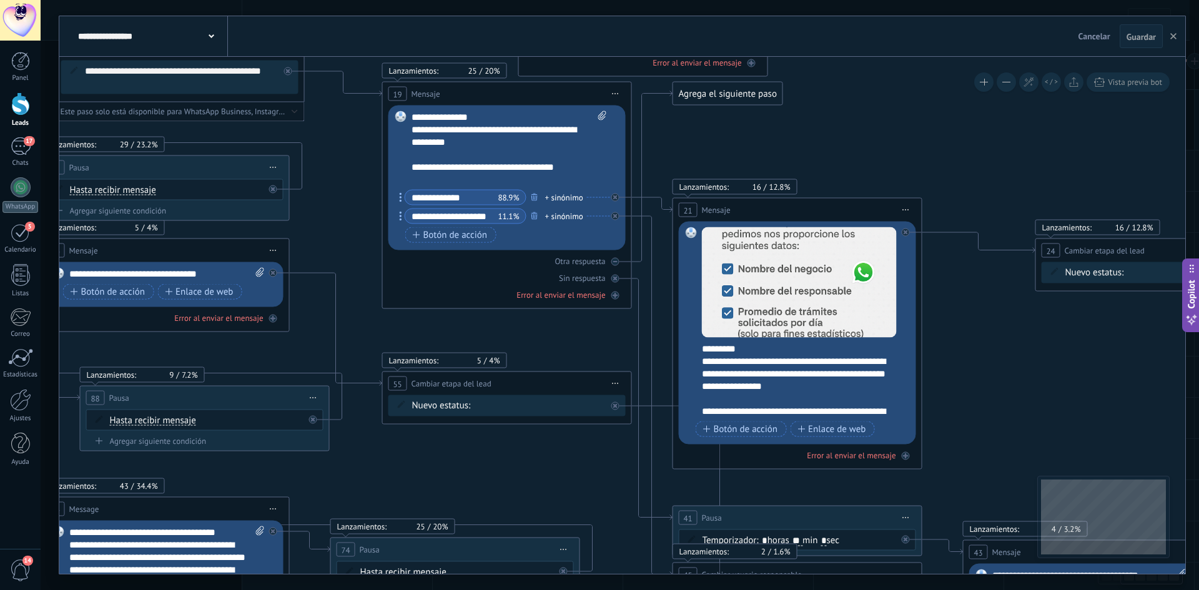
drag, startPoint x: 758, startPoint y: 322, endPoint x: 715, endPoint y: 363, distance: 60.1
click at [600, 472] on icon at bounding box center [855, 233] width 3850 height 1812
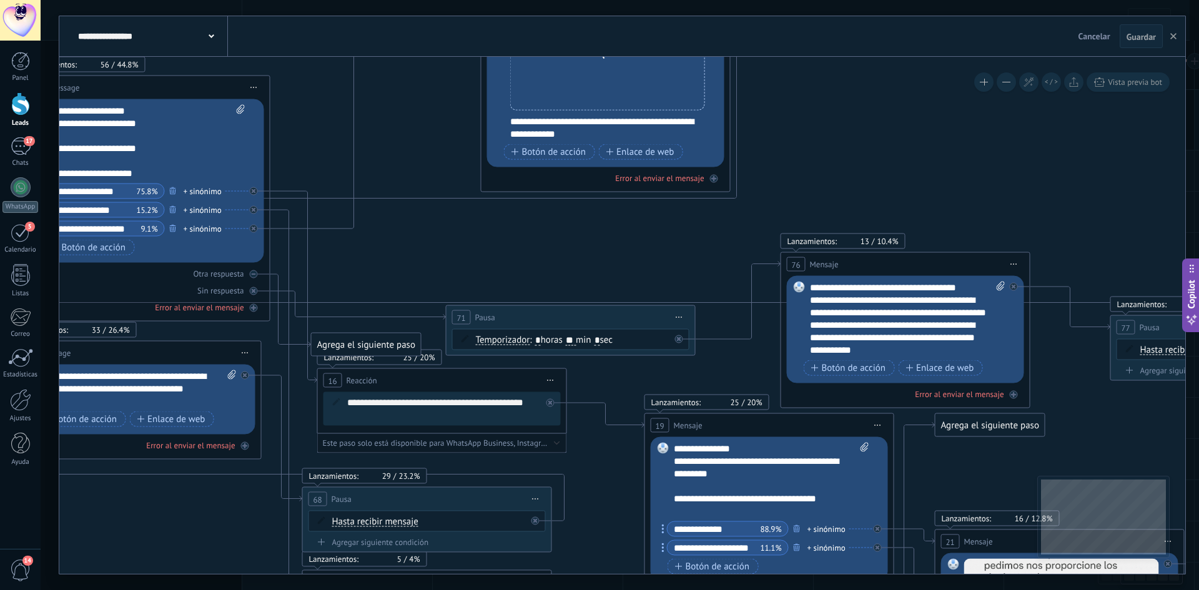
drag, startPoint x: 835, startPoint y: 113, endPoint x: 1104, endPoint y: 453, distance: 433.6
click at [1109, 473] on icon at bounding box center [1117, 564] width 3850 height 1812
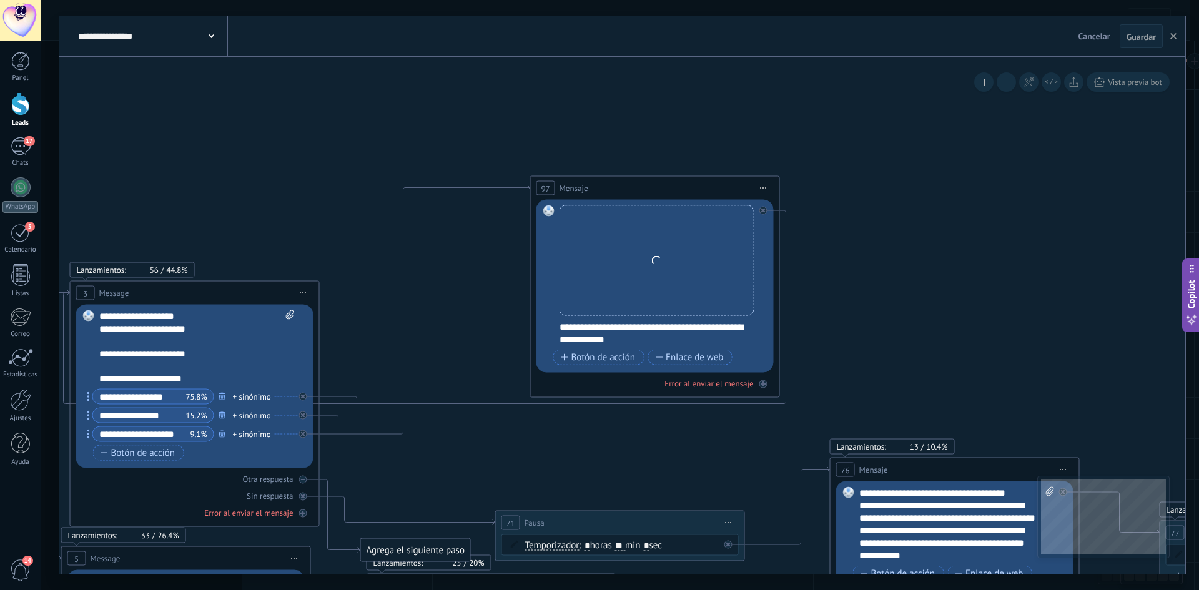
drag, startPoint x: 883, startPoint y: 222, endPoint x: 909, endPoint y: 325, distance: 106.9
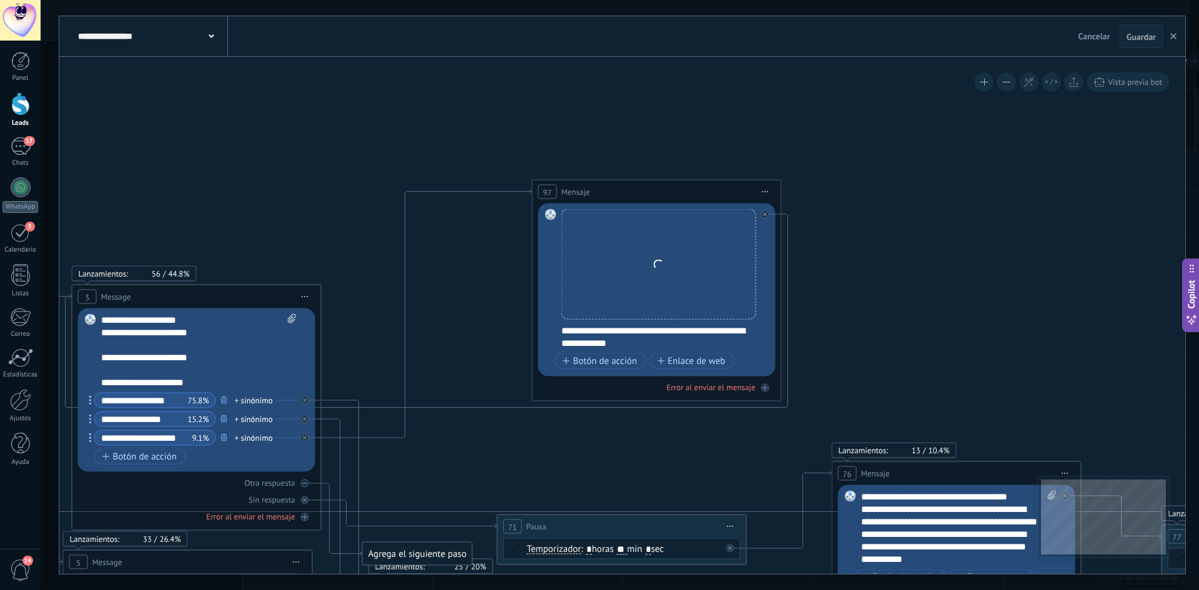
click at [657, 259] on div "Reemplazar Quitar Convertir a mensaje de voz Arrastre la imagen aquí para adjun…" at bounding box center [658, 264] width 195 height 111
click at [657, 259] on span at bounding box center [658, 264] width 14 height 14
drag, startPoint x: 696, startPoint y: 307, endPoint x: 705, endPoint y: 289, distance: 19.6
click at [699, 302] on div "Reemplazar Quitar Convertir a mensaje de voz Arrastre la imagen aquí para adjun…" at bounding box center [658, 264] width 195 height 111
click at [680, 227] on div "Reemplazar Quitar Convertir a mensaje de voz Arrastre la imagen aquí para adjun…" at bounding box center [658, 264] width 195 height 111
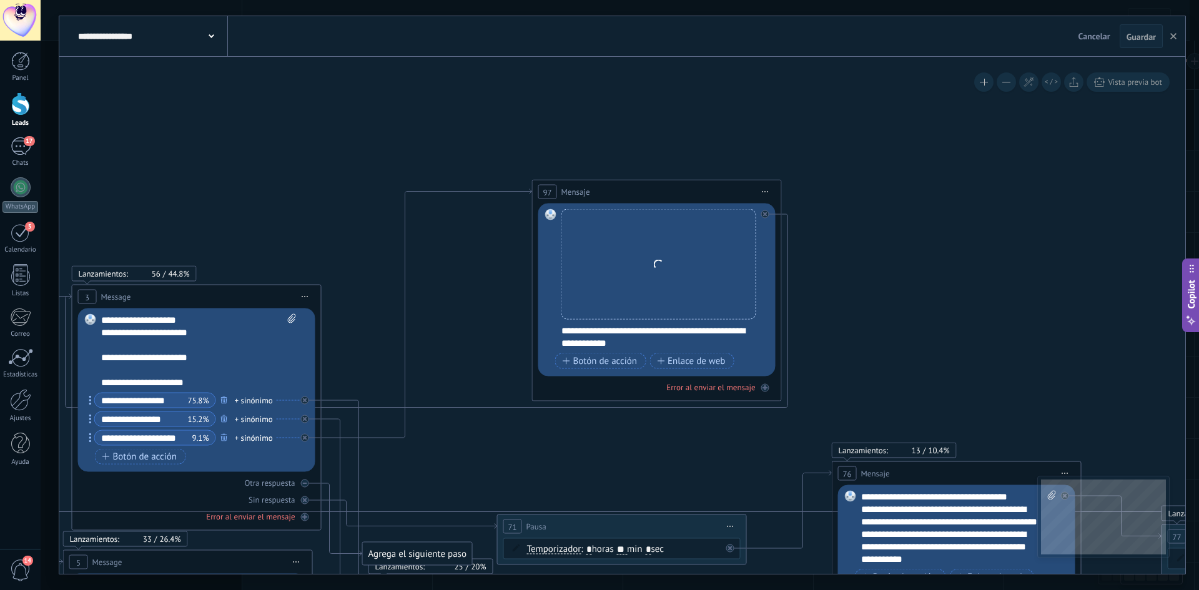
drag, startPoint x: 681, startPoint y: 227, endPoint x: 663, endPoint y: 245, distance: 25.2
click at [663, 245] on div "Reemplazar Quitar Convertir a mensaje de voz Arrastre la imagen aquí para adjun…" at bounding box center [658, 264] width 195 height 111
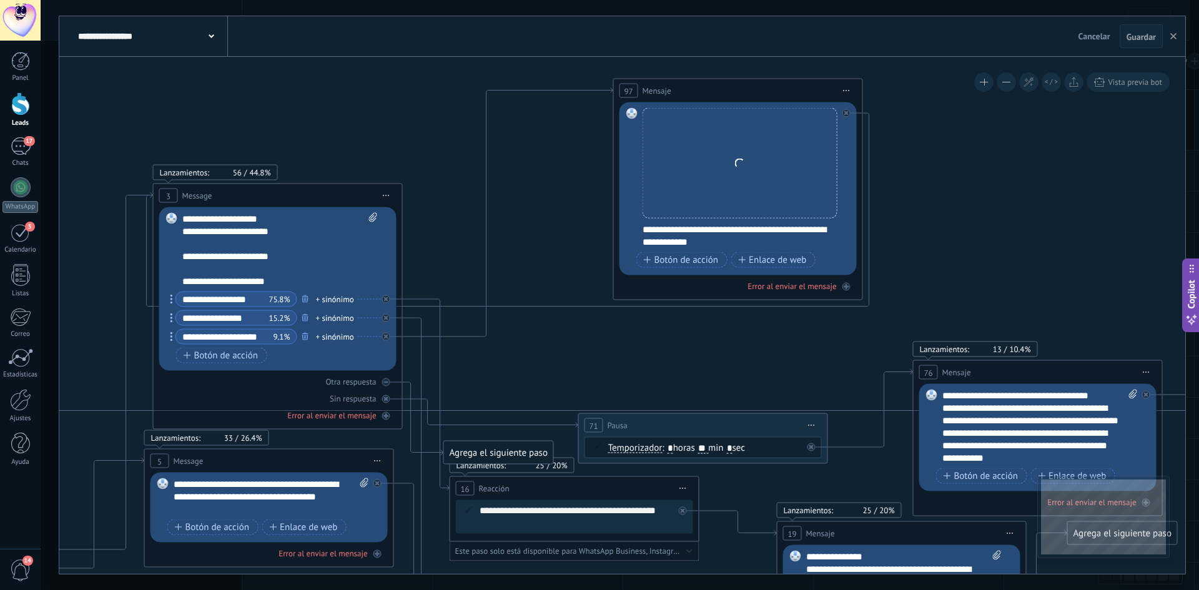
drag, startPoint x: 930, startPoint y: 285, endPoint x: 1011, endPoint y: 184, distance: 129.7
click at [1167, 41] on button "button" at bounding box center [1173, 36] width 19 height 24
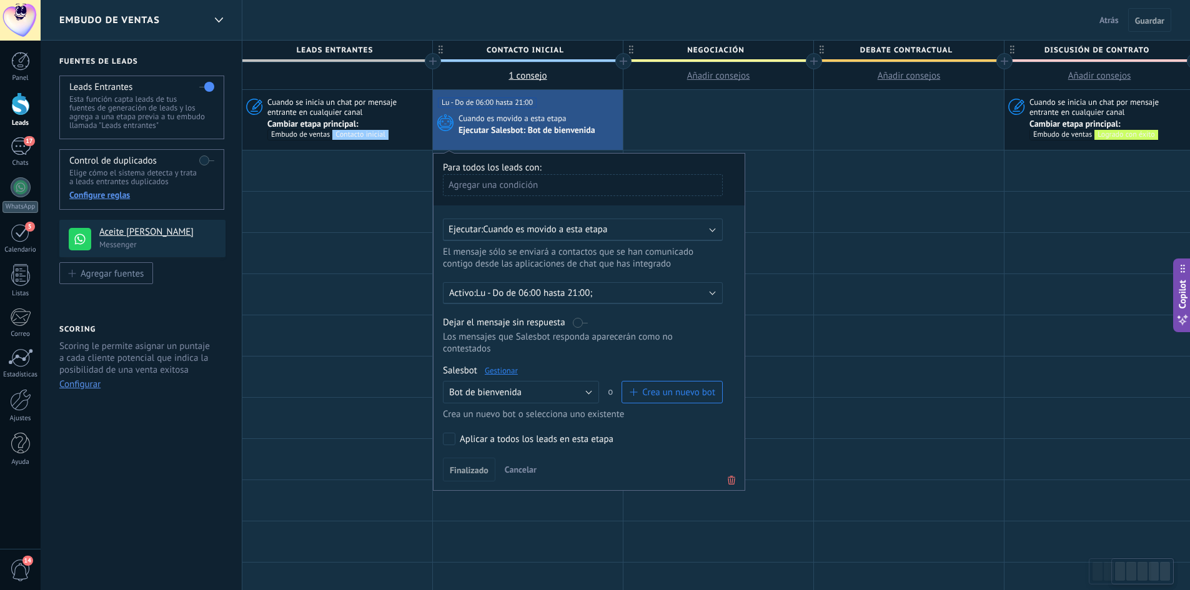
click at [495, 371] on link "Gestionar" at bounding box center [501, 370] width 33 height 11
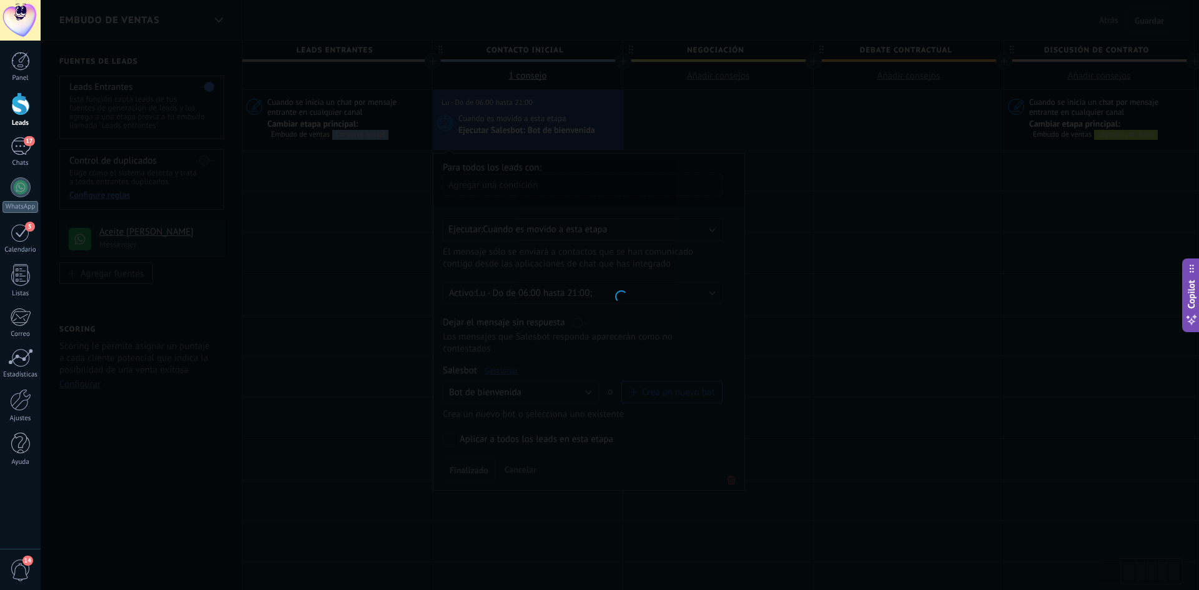
type input "**********"
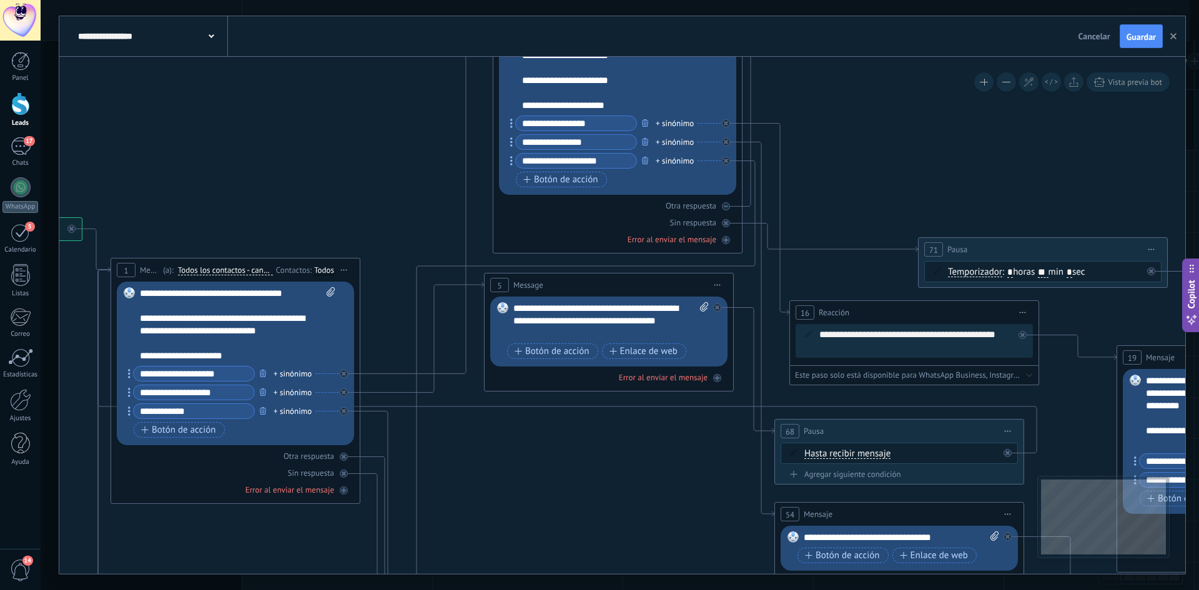
drag, startPoint x: 919, startPoint y: 408, endPoint x: 676, endPoint y: 453, distance: 247.2
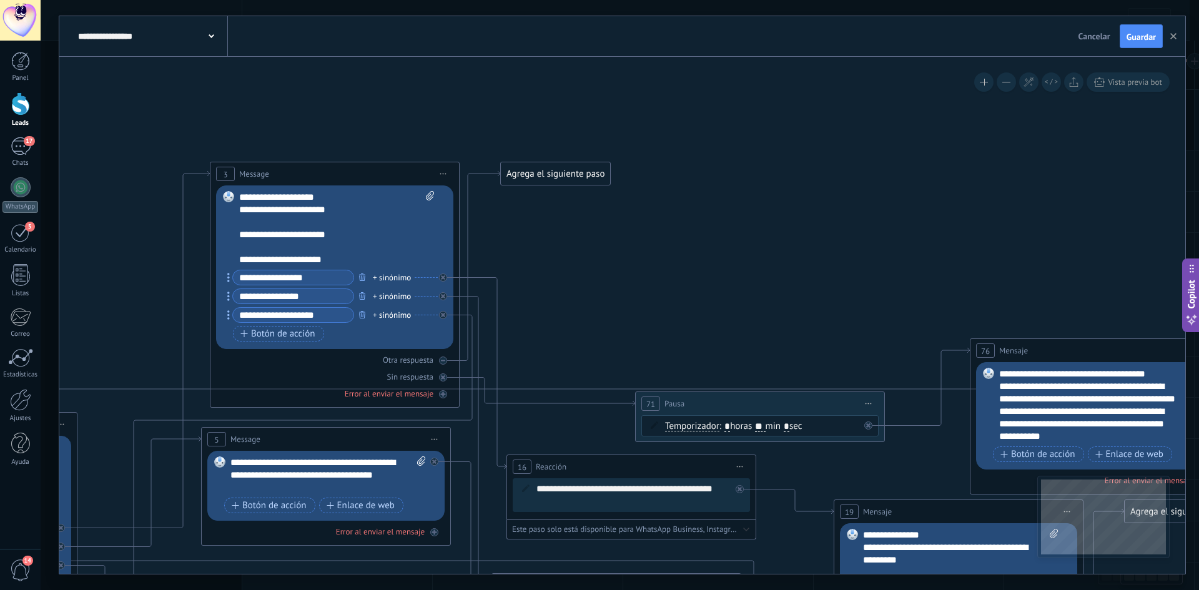
drag, startPoint x: 896, startPoint y: 187, endPoint x: 602, endPoint y: 332, distance: 327.6
click at [443, 314] on icon at bounding box center [444, 314] width 4 height 4
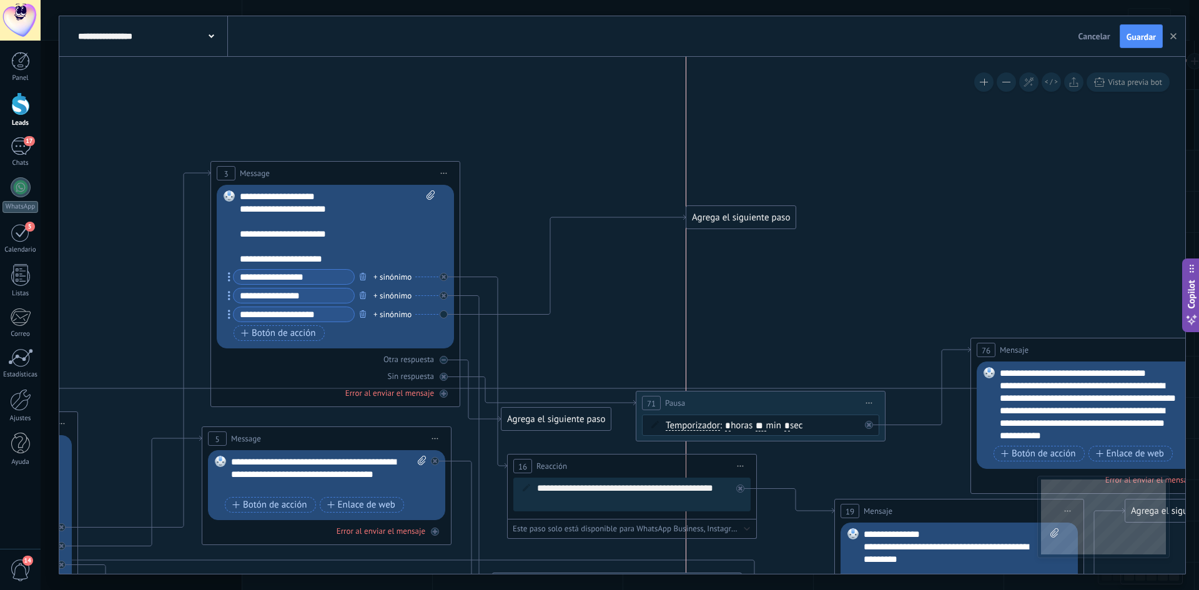
drag, startPoint x: 537, startPoint y: 289, endPoint x: 723, endPoint y: 217, distance: 199.5
click at [723, 217] on div "Agrega el siguiente paso" at bounding box center [740, 217] width 109 height 21
click at [724, 218] on div "Agrega el siguiente paso" at bounding box center [740, 217] width 109 height 21
click at [747, 220] on div "Agrega el siguiente paso" at bounding box center [740, 217] width 109 height 21
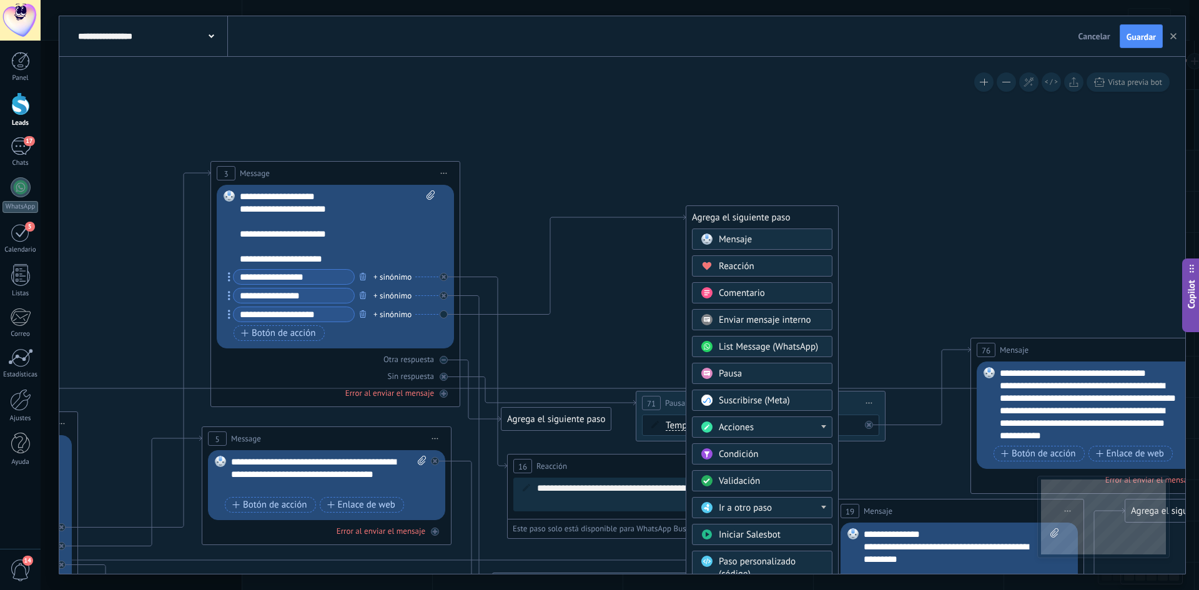
click at [750, 241] on span "Mensaje" at bounding box center [735, 240] width 33 height 12
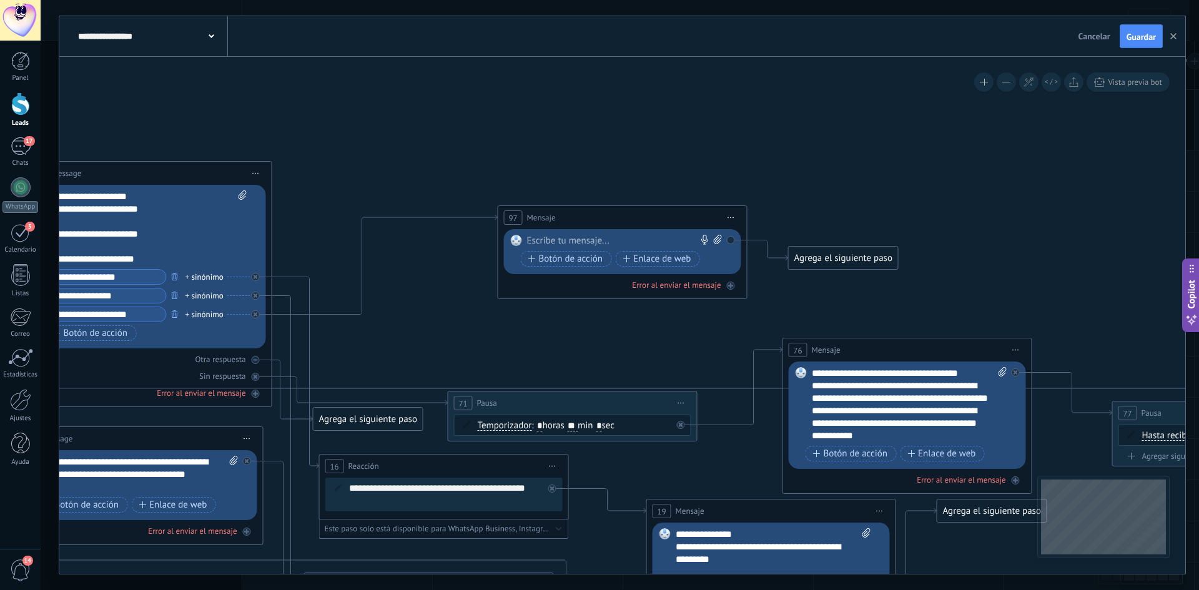
click at [718, 243] on icon at bounding box center [717, 239] width 8 height 9
click input "Subir" at bounding box center [0, 0] width 0 height 0
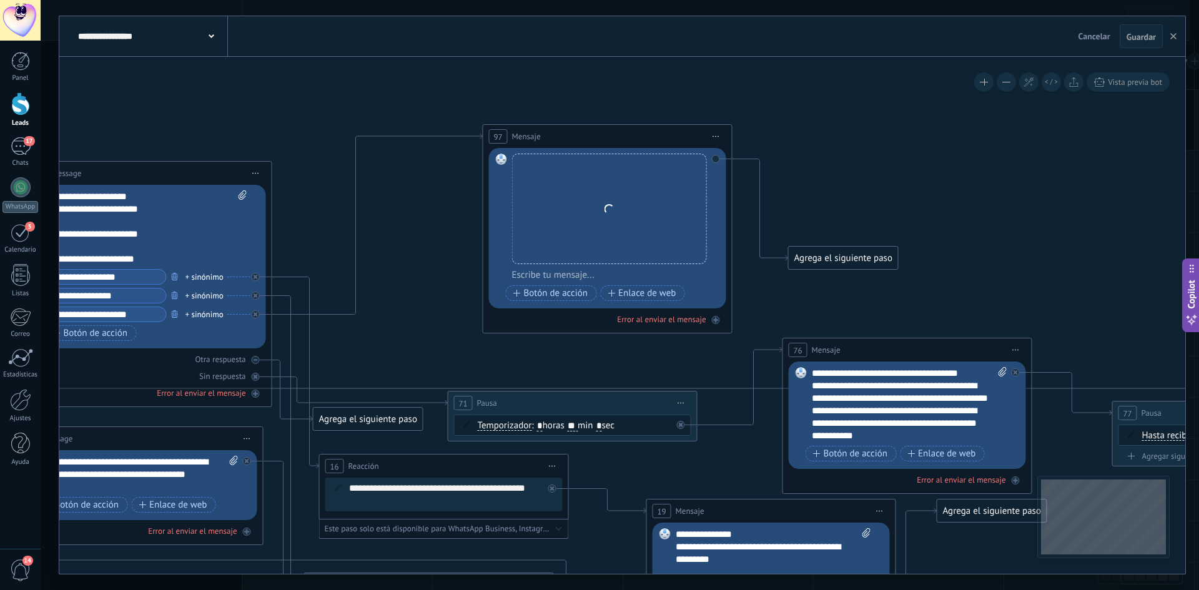
drag, startPoint x: 620, startPoint y: 219, endPoint x: 605, endPoint y: 138, distance: 82.6
click at [605, 138] on div "97 Mensaje ******* (a): Todos los contactos - canales seleccionados Todos los c…" at bounding box center [607, 136] width 249 height 23
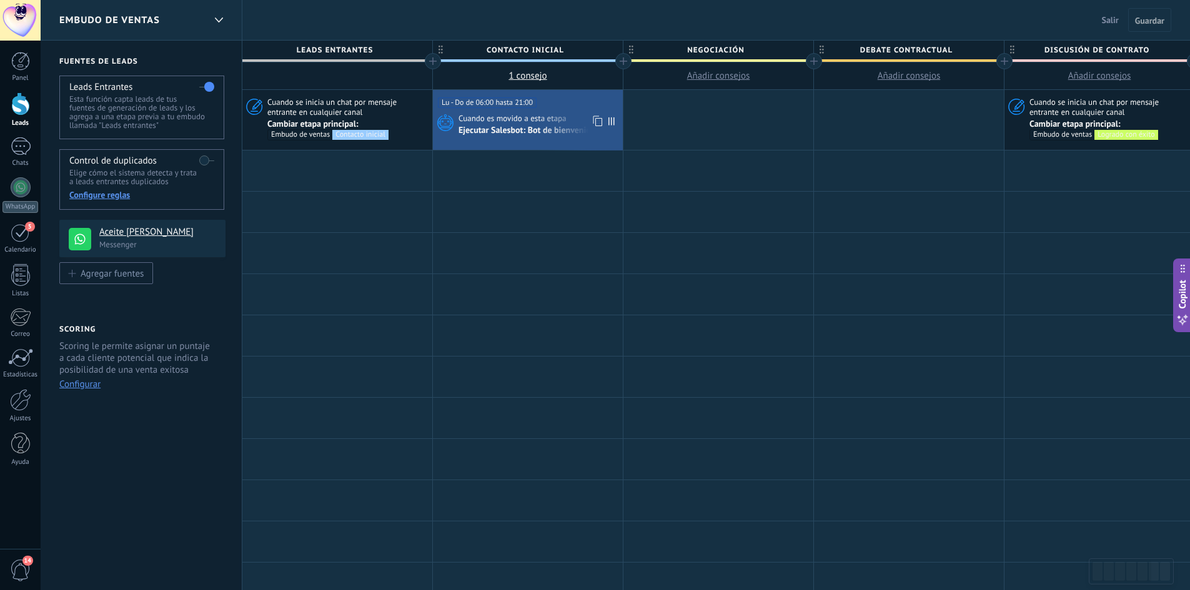
click at [510, 117] on span "Cuando es movido a esta etapa" at bounding box center [513, 118] width 110 height 11
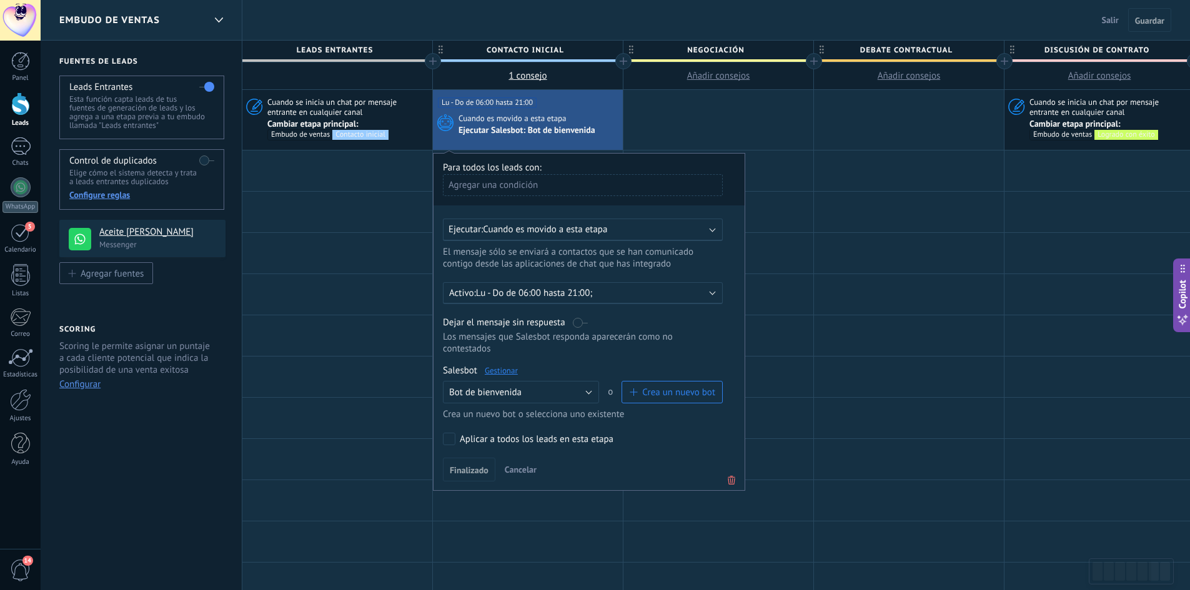
click at [500, 368] on link "Gestionar" at bounding box center [501, 370] width 33 height 11
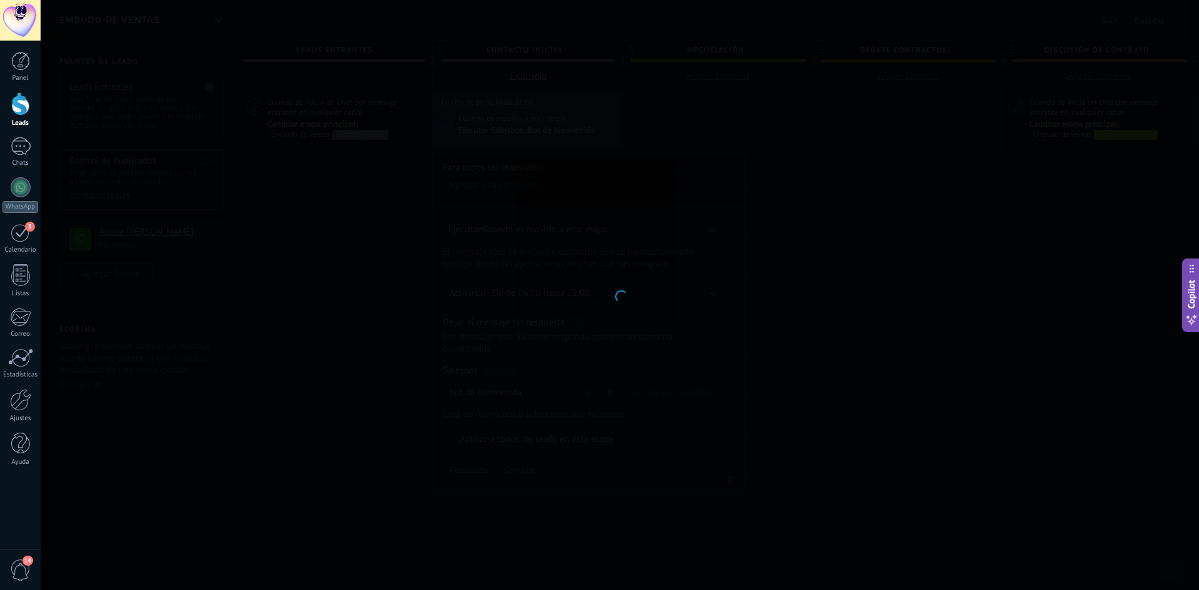
type input "**********"
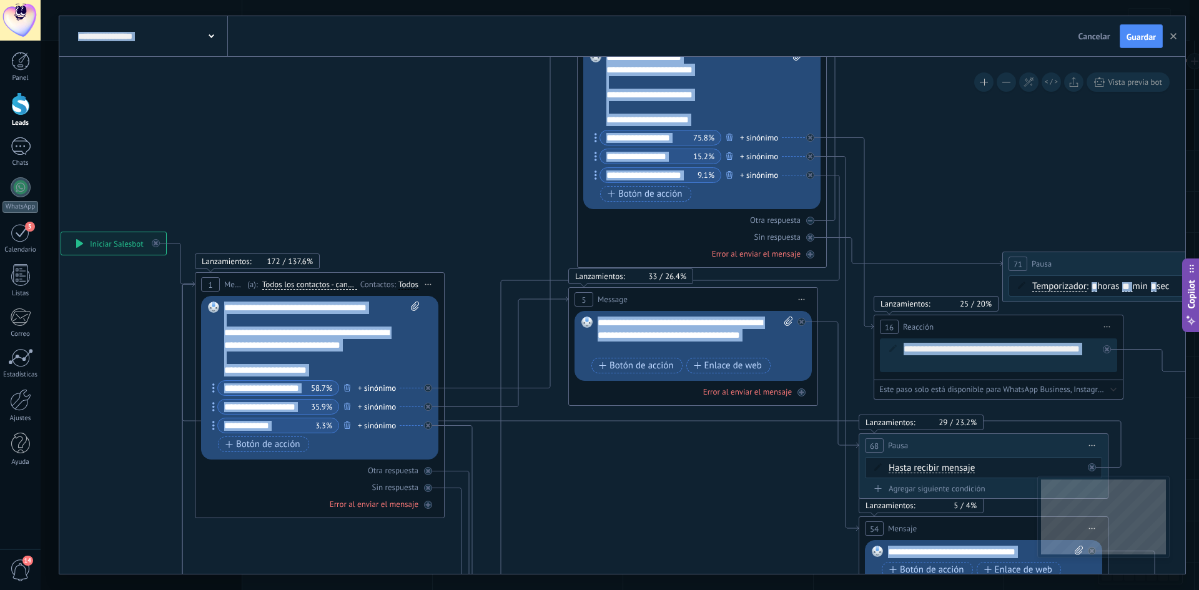
drag, startPoint x: 979, startPoint y: 131, endPoint x: 695, endPoint y: 187, distance: 289.6
click at [61, 232] on div "**********" at bounding box center [61, 232] width 0 height 0
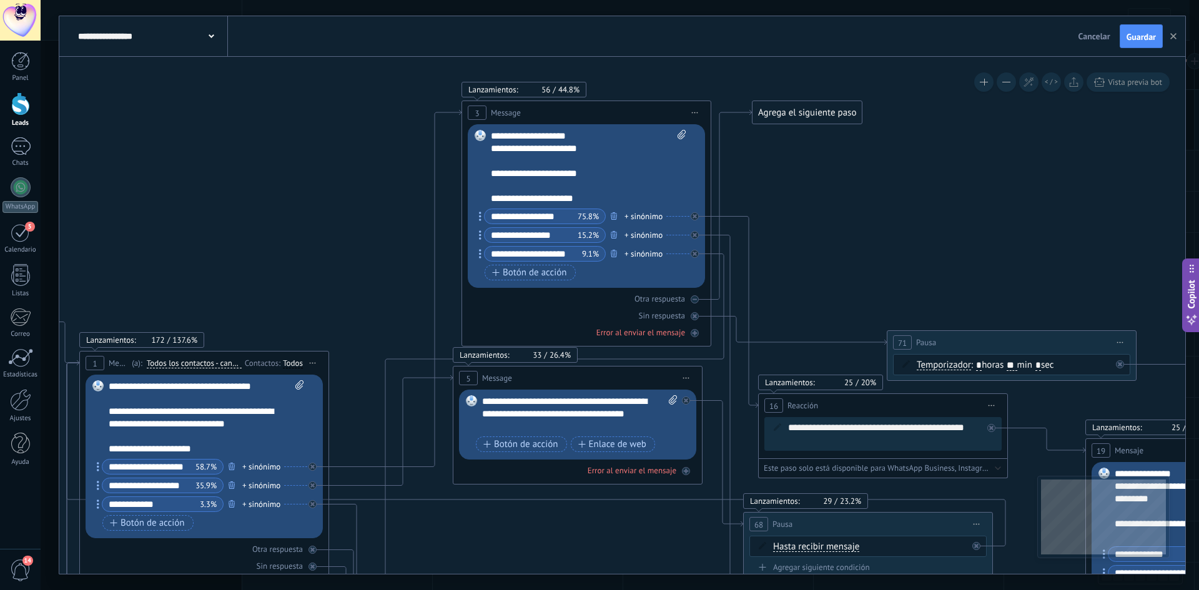
drag, startPoint x: 910, startPoint y: 153, endPoint x: 793, endPoint y: 311, distance: 196.5
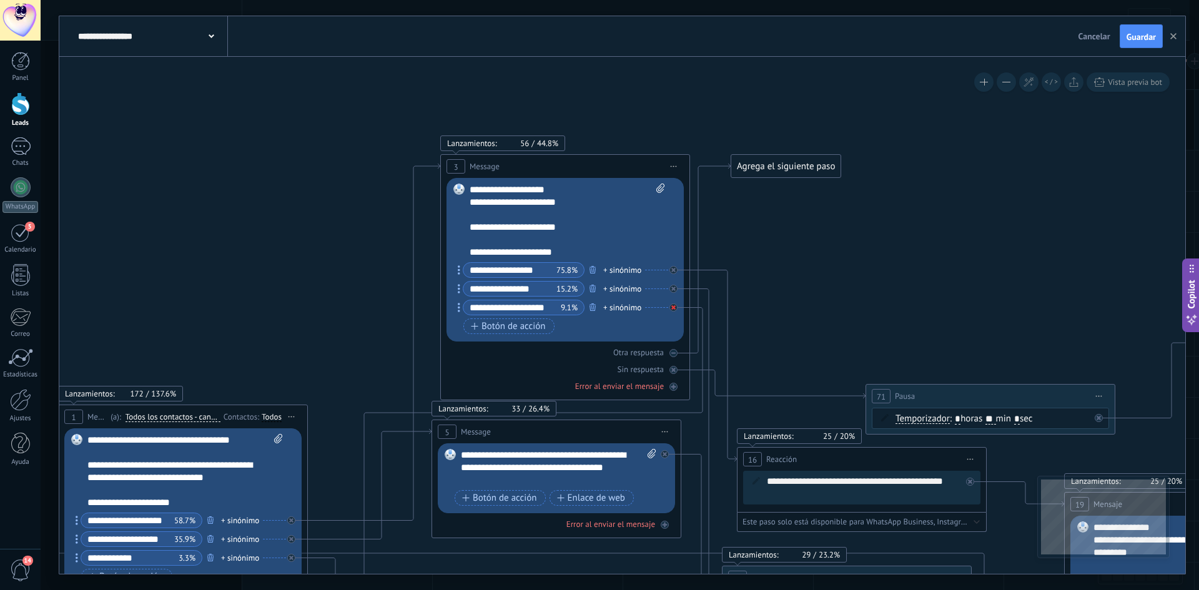
click at [675, 305] on icon at bounding box center [673, 307] width 4 height 4
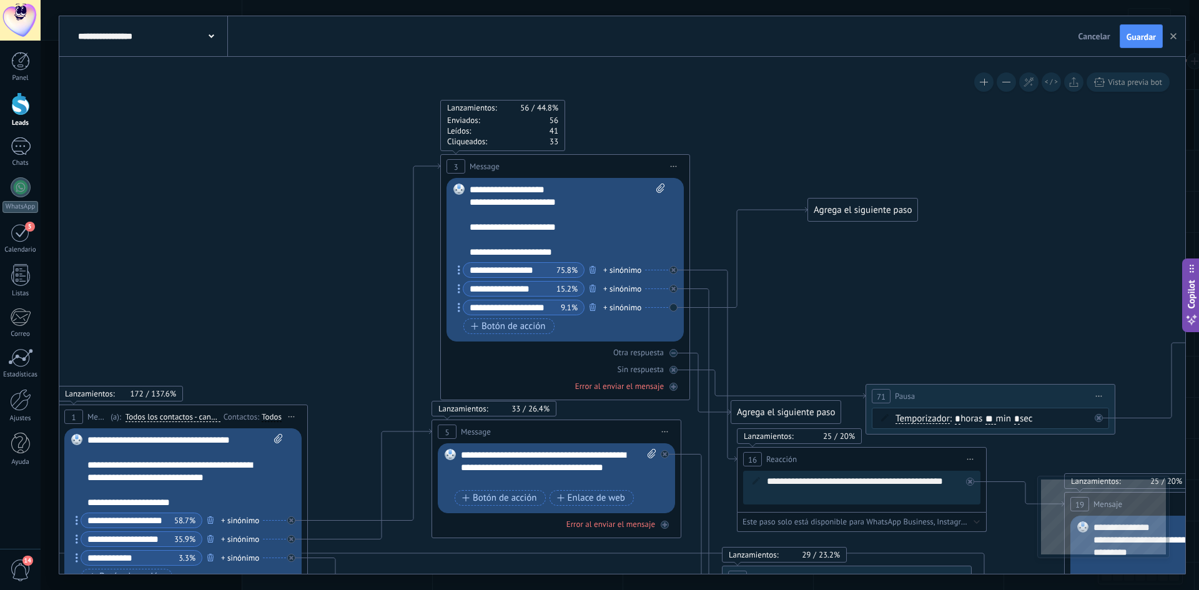
drag, startPoint x: 786, startPoint y: 282, endPoint x: 863, endPoint y: 207, distance: 106.9
click at [863, 207] on div "Agrega el siguiente paso" at bounding box center [862, 210] width 109 height 21
click at [863, 207] on div "Agrega el siguiente paso" at bounding box center [862, 208] width 109 height 21
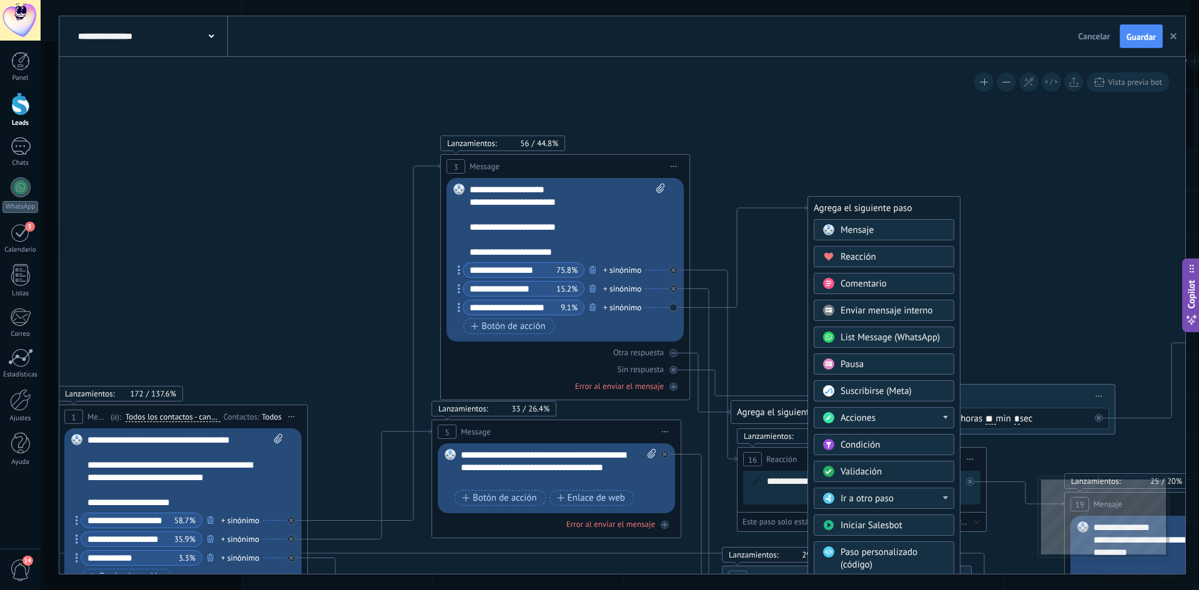
click at [876, 230] on div "Mensaje" at bounding box center [893, 230] width 105 height 12
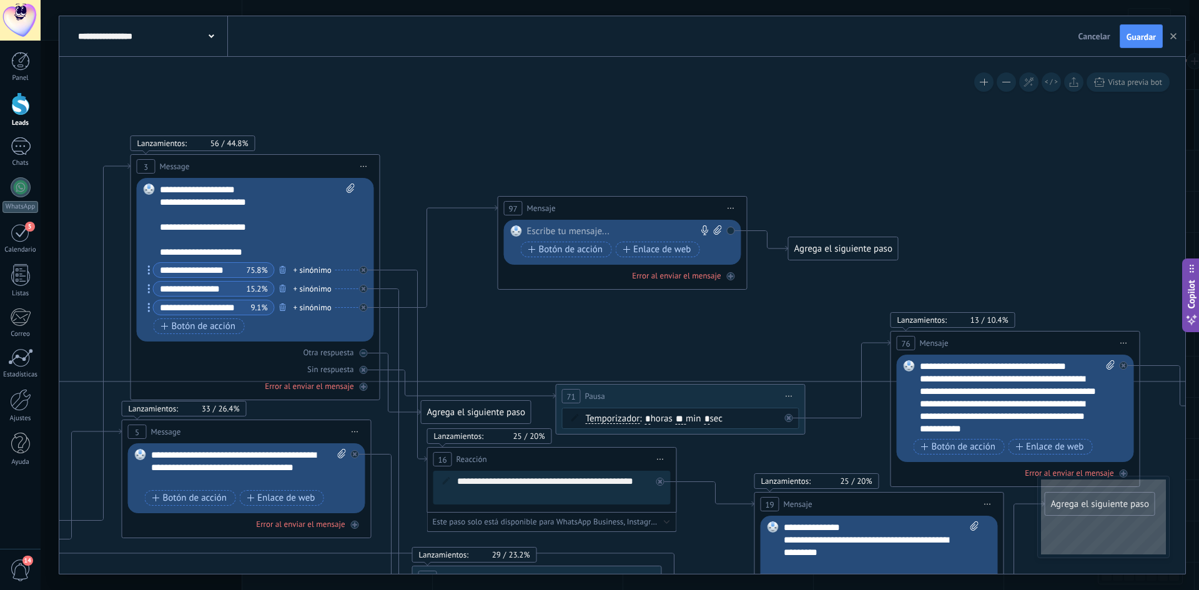
click at [720, 232] on icon at bounding box center [718, 229] width 8 height 9
click input "Subir" at bounding box center [0, 0] width 0 height 0
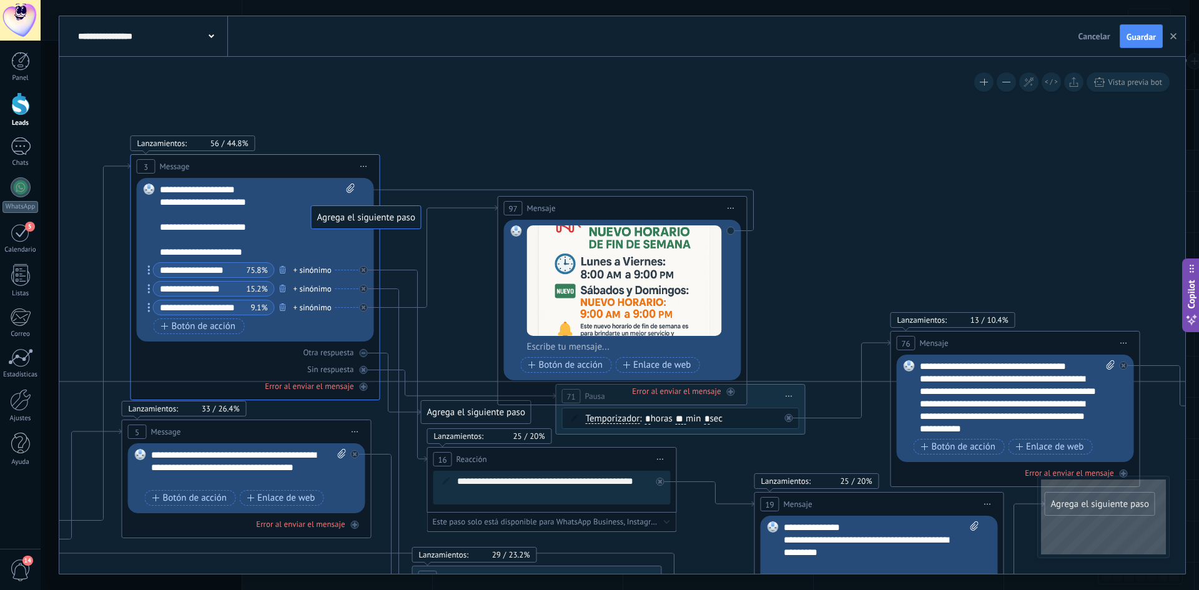
drag, startPoint x: 847, startPoint y: 248, endPoint x: 367, endPoint y: 219, distance: 481.1
drag, startPoint x: 684, startPoint y: 263, endPoint x: 685, endPoint y: 209, distance: 53.7
click at [685, 209] on div "97 Mensaje ******* (a): Todos los contactos - canales seleccionados Todos los c…" at bounding box center [623, 300] width 250 height 209
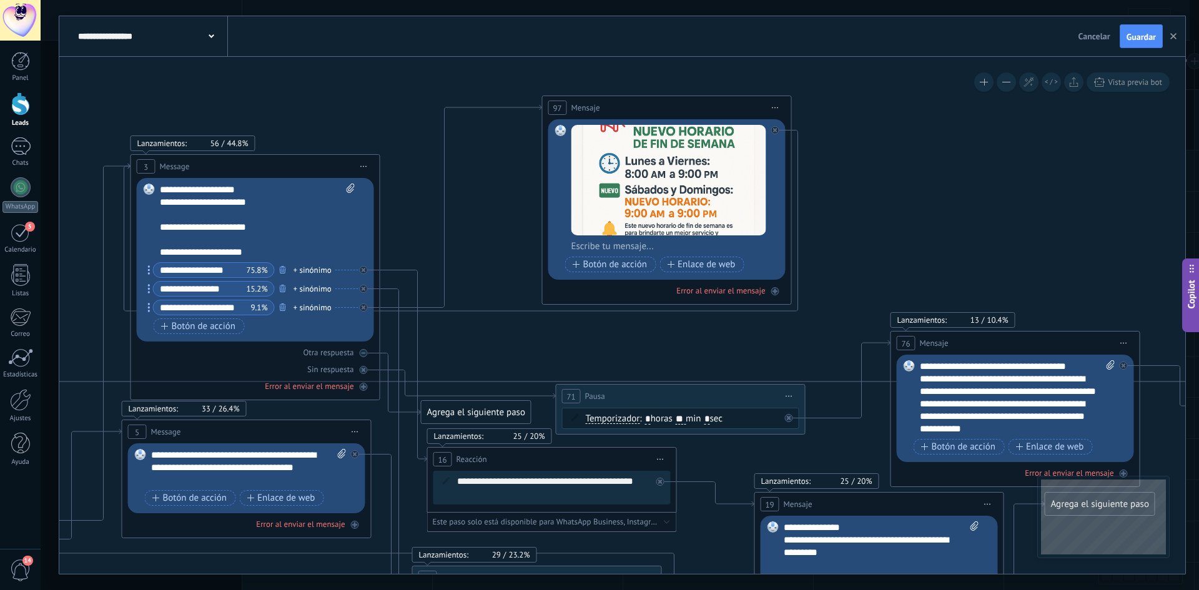
click at [729, 109] on div "97 Mensaje ******* (a): Todos los contactos - canales seleccionados Todos los c…" at bounding box center [667, 107] width 249 height 23
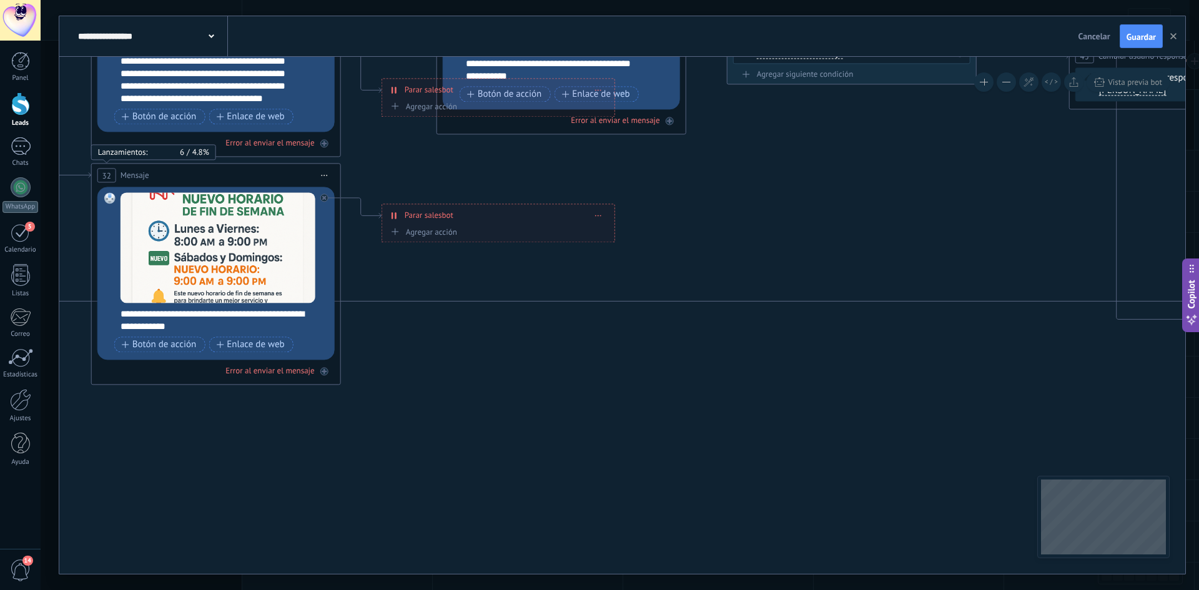
click at [598, 217] on span at bounding box center [599, 215] width 6 height 7
click at [626, 240] on div "Borrar" at bounding box center [622, 232] width 56 height 21
drag, startPoint x: 421, startPoint y: 209, endPoint x: 212, endPoint y: 464, distance: 329.8
click at [212, 464] on div "Agrega el siguiente paso" at bounding box center [230, 470] width 109 height 21
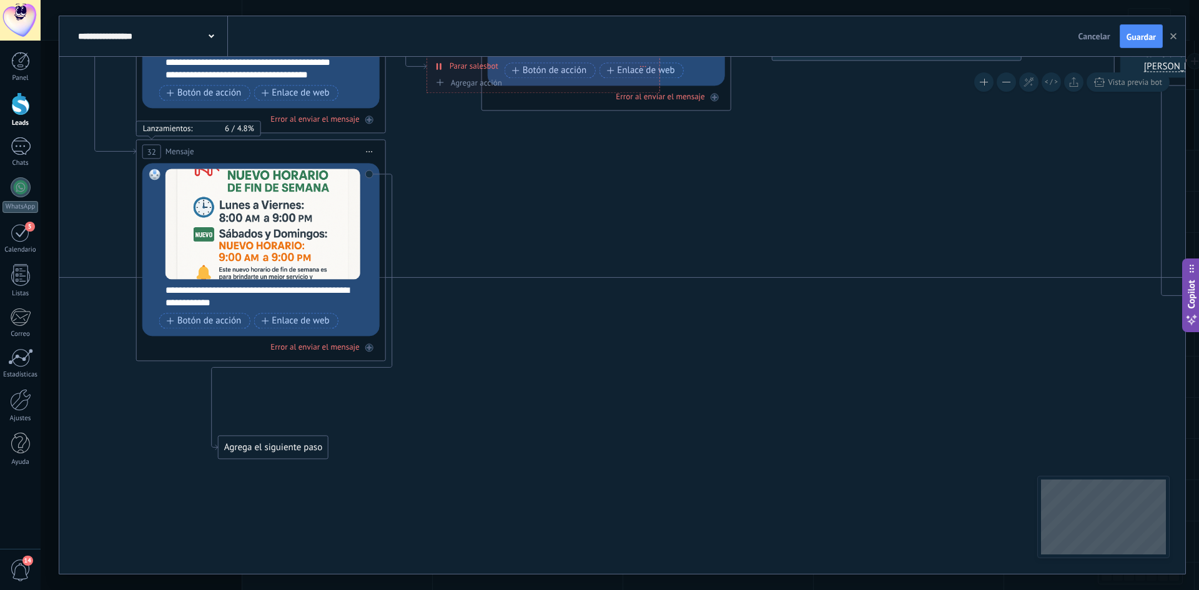
drag, startPoint x: 403, startPoint y: 444, endPoint x: 858, endPoint y: 430, distance: 454.3
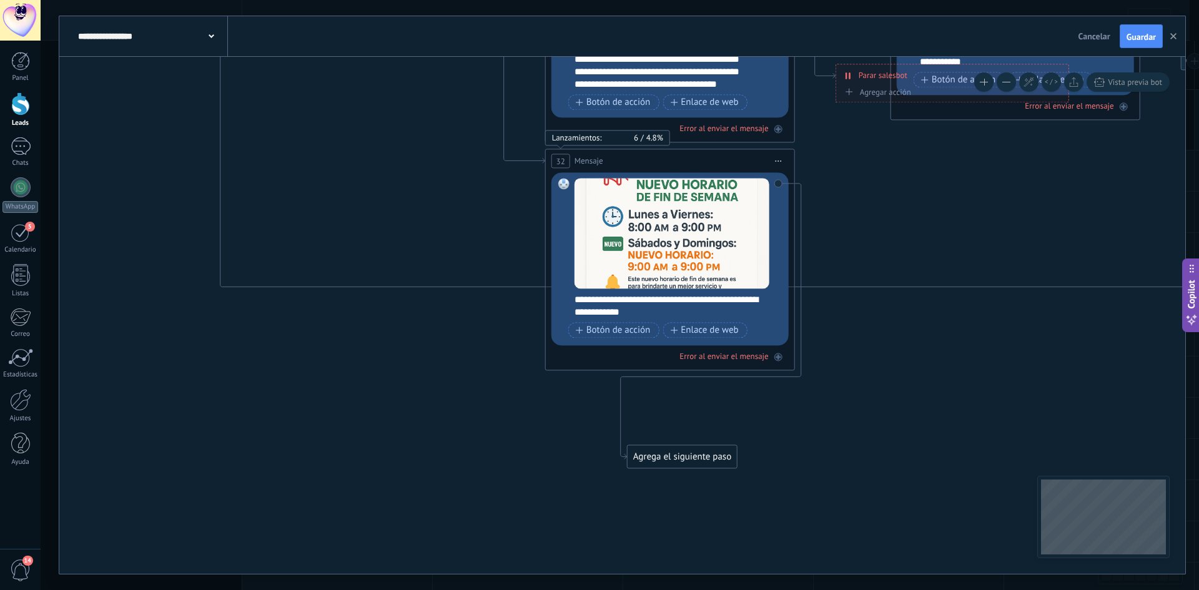
click at [687, 456] on div "Agrega el siguiente paso" at bounding box center [682, 457] width 109 height 21
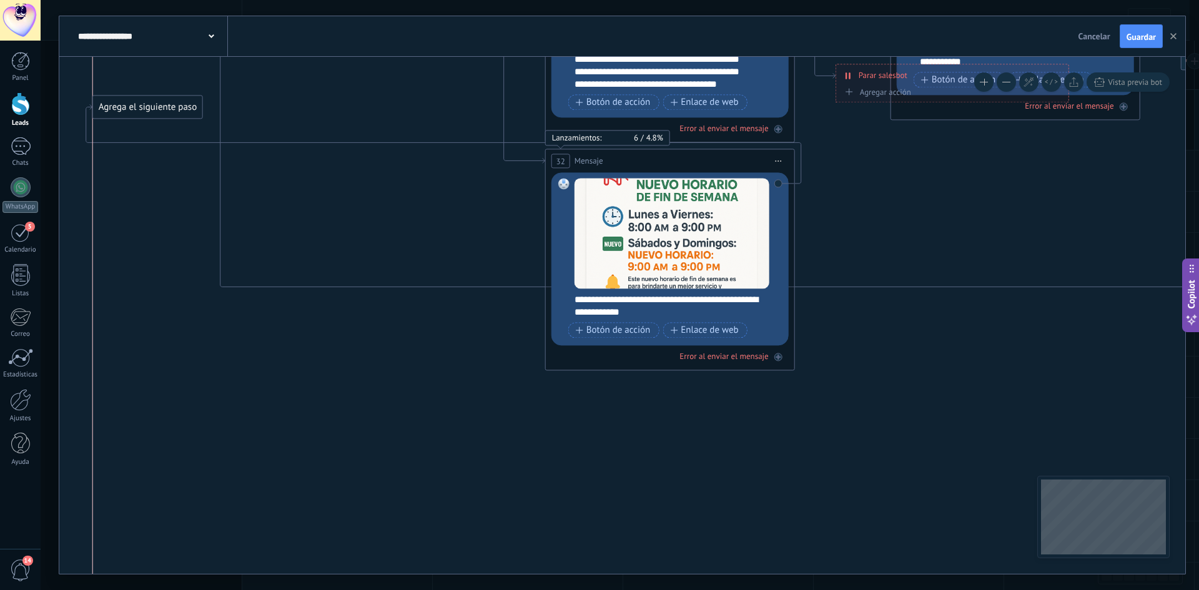
drag, startPoint x: 698, startPoint y: 452, endPoint x: 156, endPoint y: 99, distance: 646.8
click at [156, 99] on div "Agrega el siguiente paso" at bounding box center [147, 107] width 109 height 21
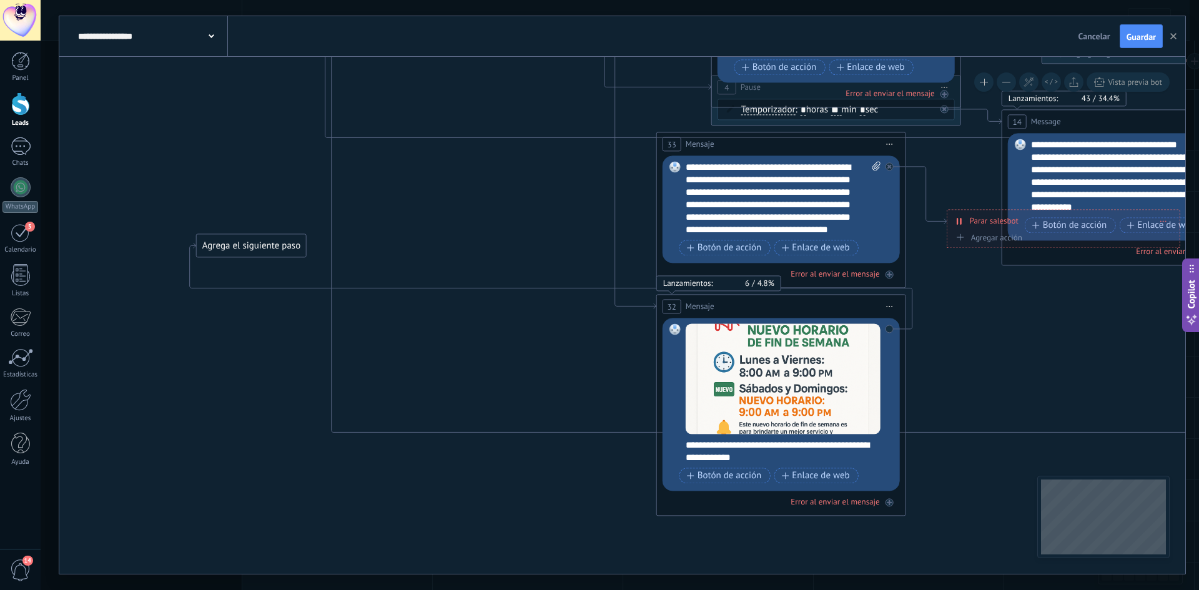
drag, startPoint x: 284, startPoint y: 95, endPoint x: 475, endPoint y: 391, distance: 352.7
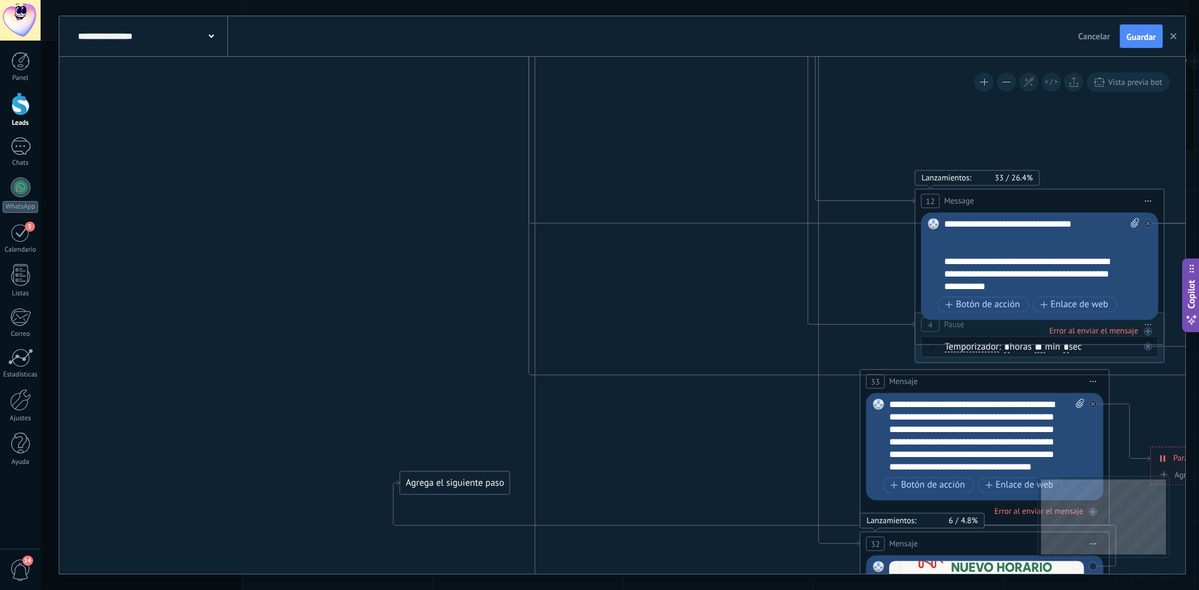
drag, startPoint x: 528, startPoint y: 377, endPoint x: 676, endPoint y: 486, distance: 184.5
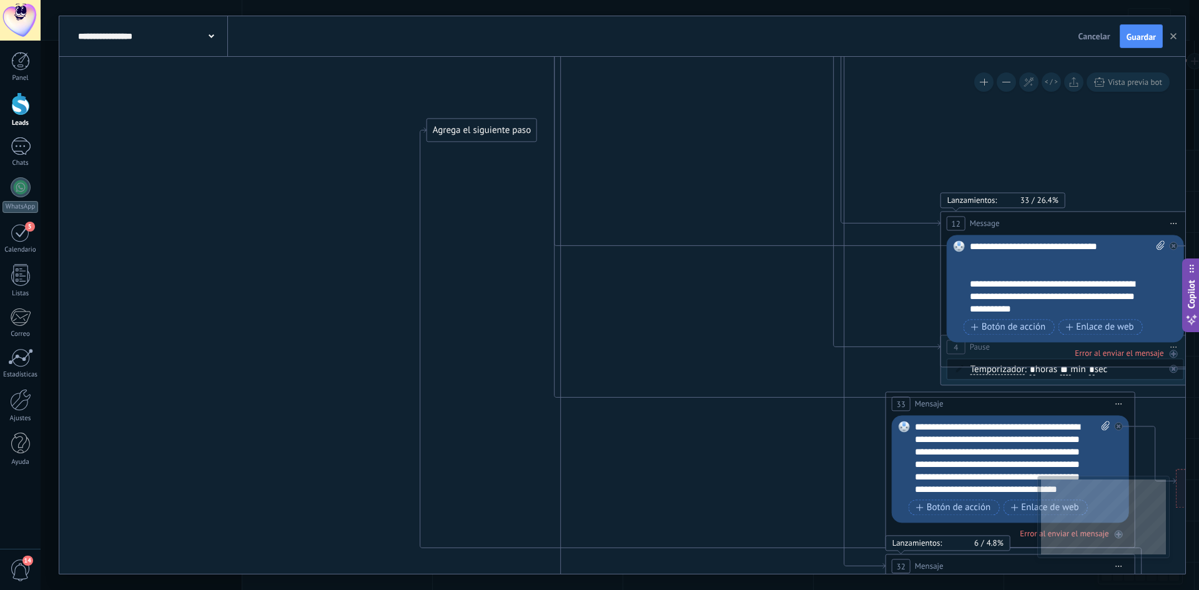
drag, startPoint x: 481, startPoint y: 502, endPoint x: 482, endPoint y: 127, distance: 375.4
click at [482, 127] on div "Agrega el siguiente paso" at bounding box center [481, 130] width 109 height 21
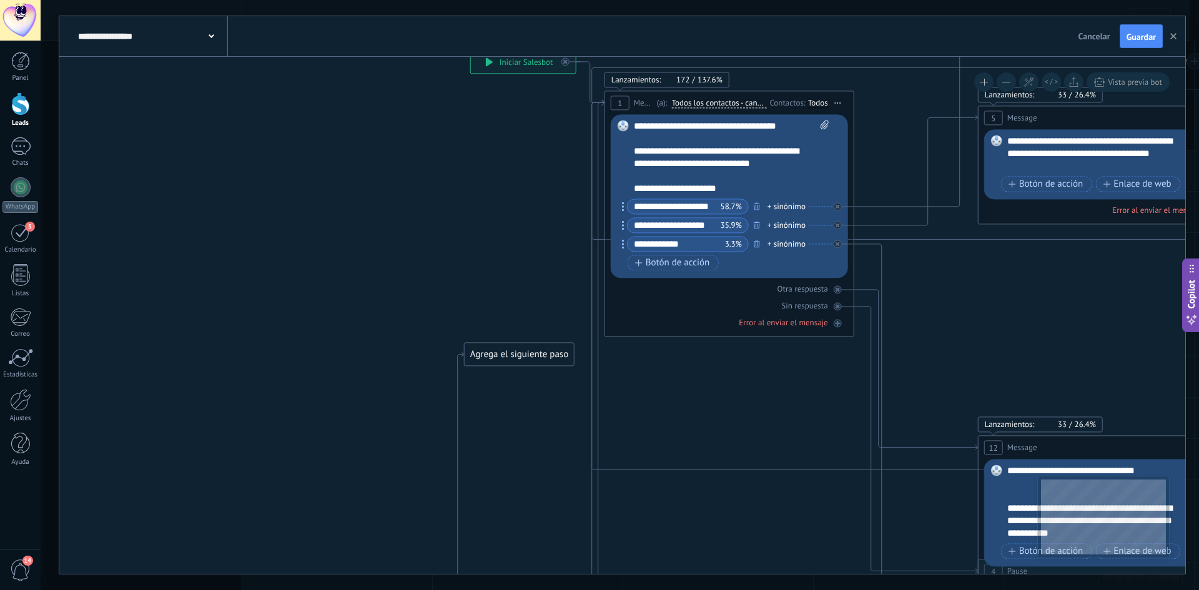
drag, startPoint x: 666, startPoint y: 114, endPoint x: 710, endPoint y: 393, distance: 282.0
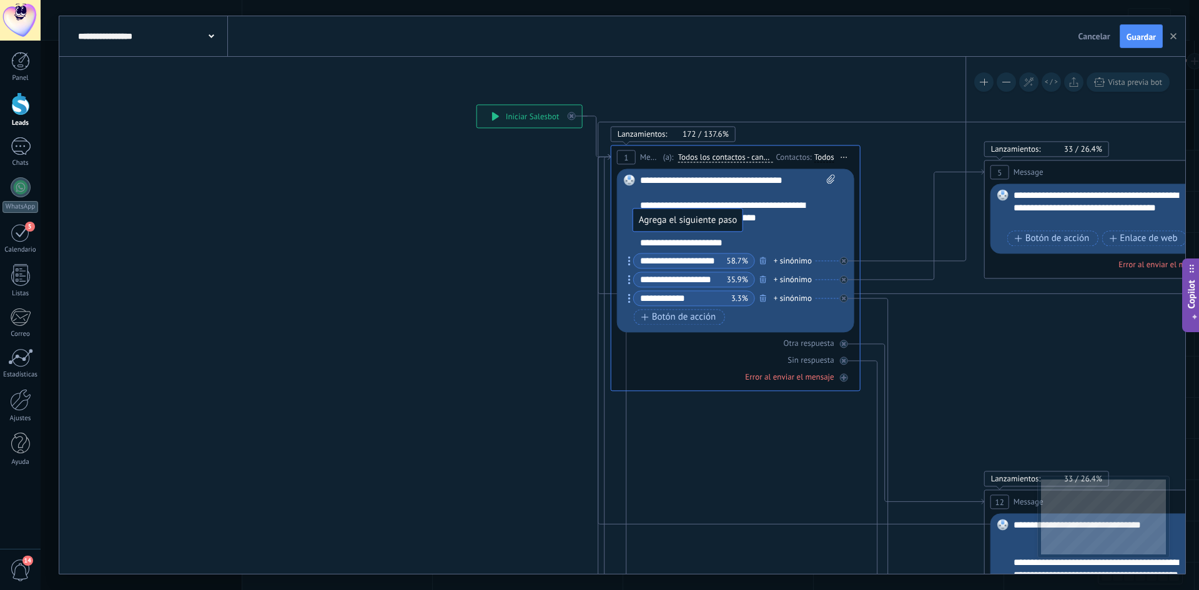
drag, startPoint x: 535, startPoint y: 404, endPoint x: 714, endPoint y: 214, distance: 261.5
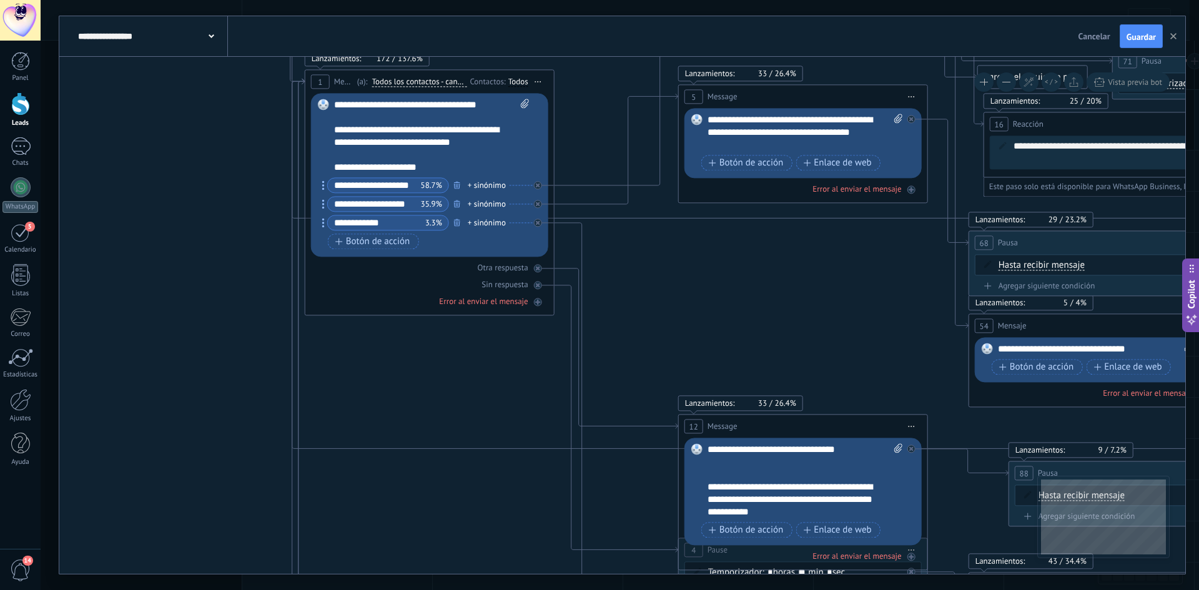
drag, startPoint x: 1055, startPoint y: 385, endPoint x: 747, endPoint y: 310, distance: 317.0
drag, startPoint x: 732, startPoint y: 319, endPoint x: 351, endPoint y: 381, distance: 386.1
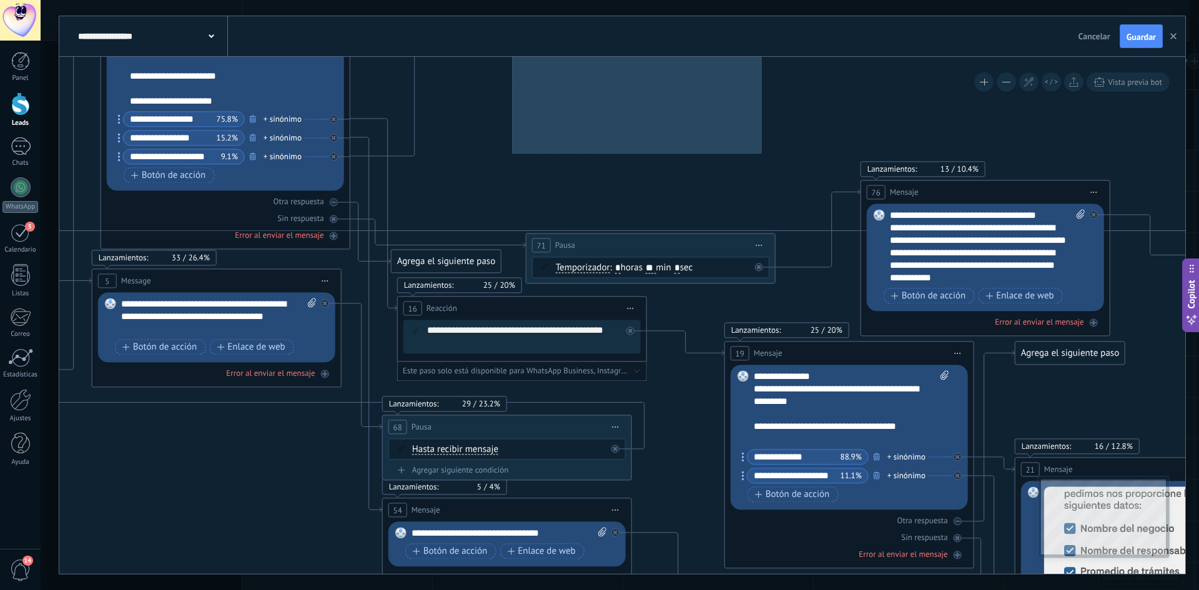
drag, startPoint x: 898, startPoint y: 287, endPoint x: 573, endPoint y: 384, distance: 339.5
click at [573, 384] on icon at bounding box center [1197, 547] width 3850 height 1831
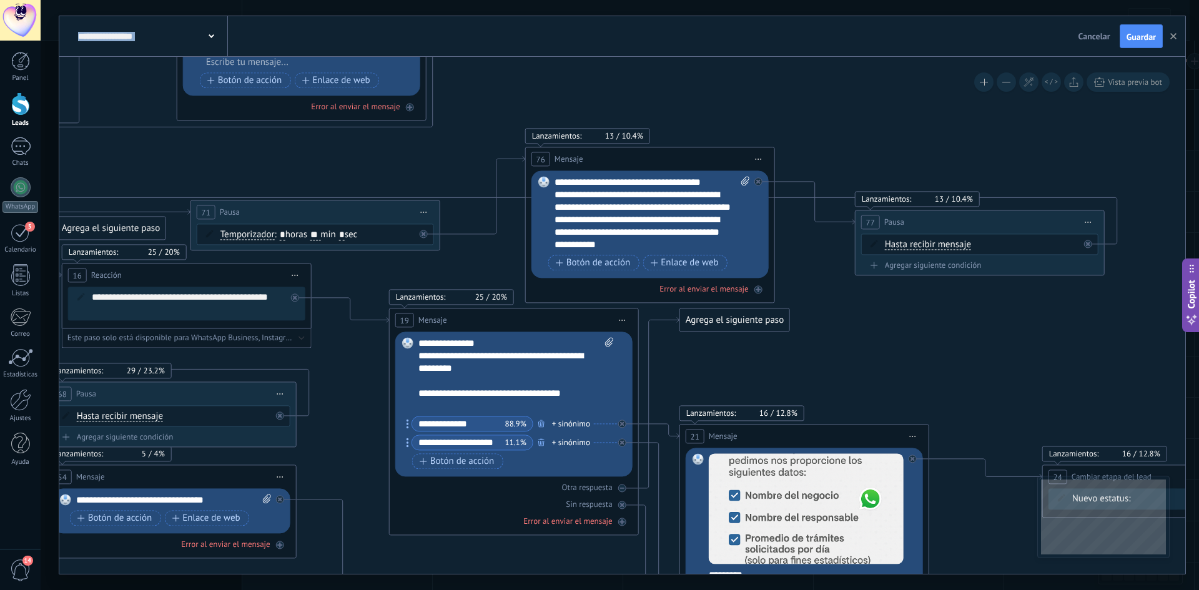
drag, startPoint x: 951, startPoint y: 124, endPoint x: 736, endPoint y: 113, distance: 215.7
click at [736, 113] on icon at bounding box center [861, 496] width 3850 height 1794
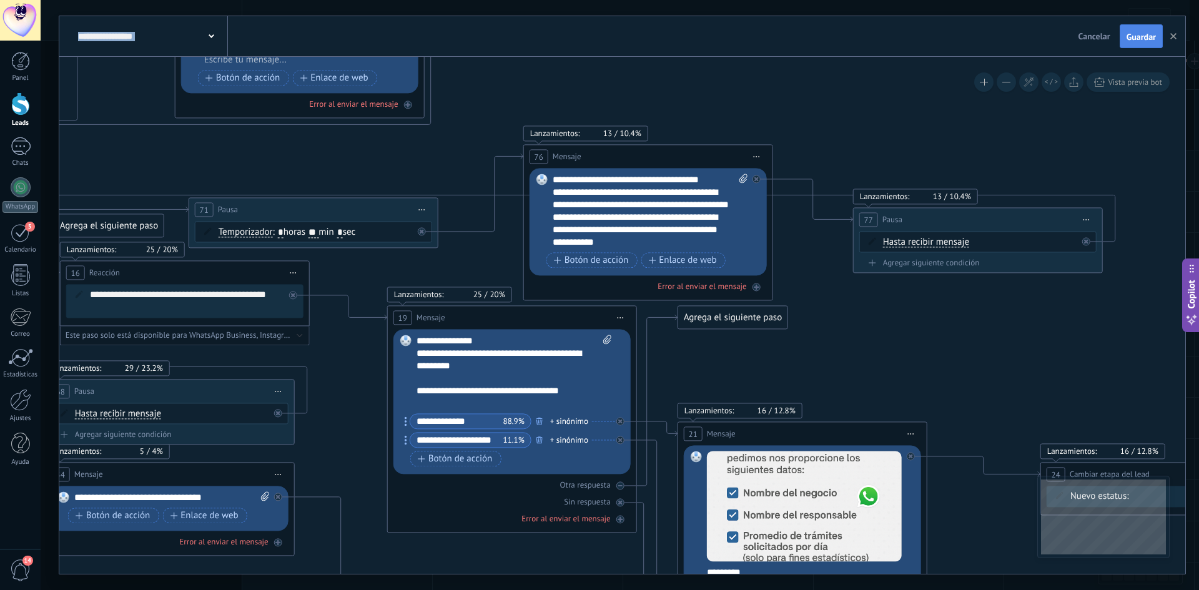
click at [1150, 38] on span "Guardar" at bounding box center [1141, 36] width 29 height 9
click at [1170, 41] on button "button" at bounding box center [1173, 36] width 19 height 24
